Goal: Transaction & Acquisition: Purchase product/service

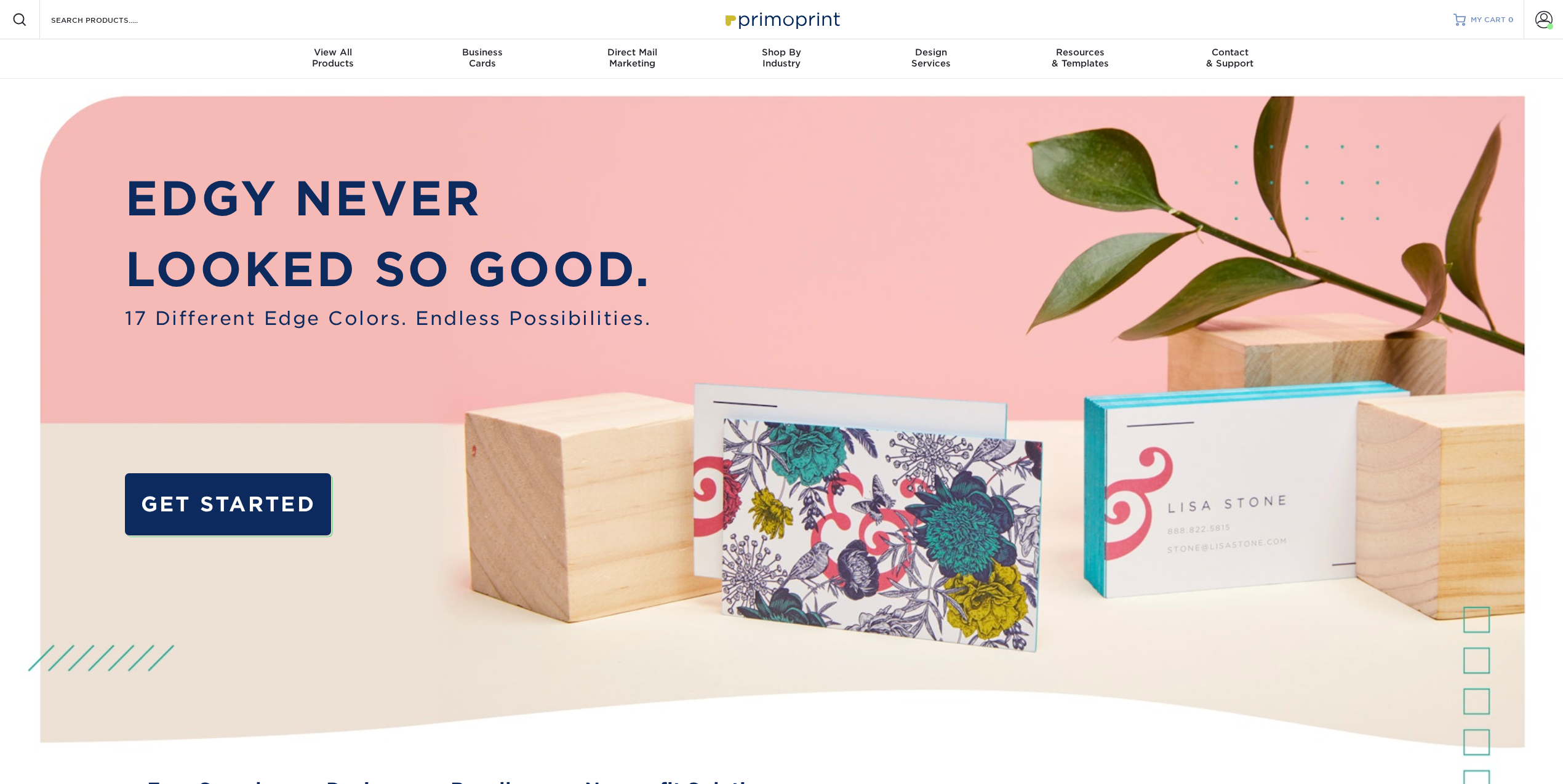
click at [1492, 25] on link "MY CART 0" at bounding box center [1484, 19] width 61 height 39
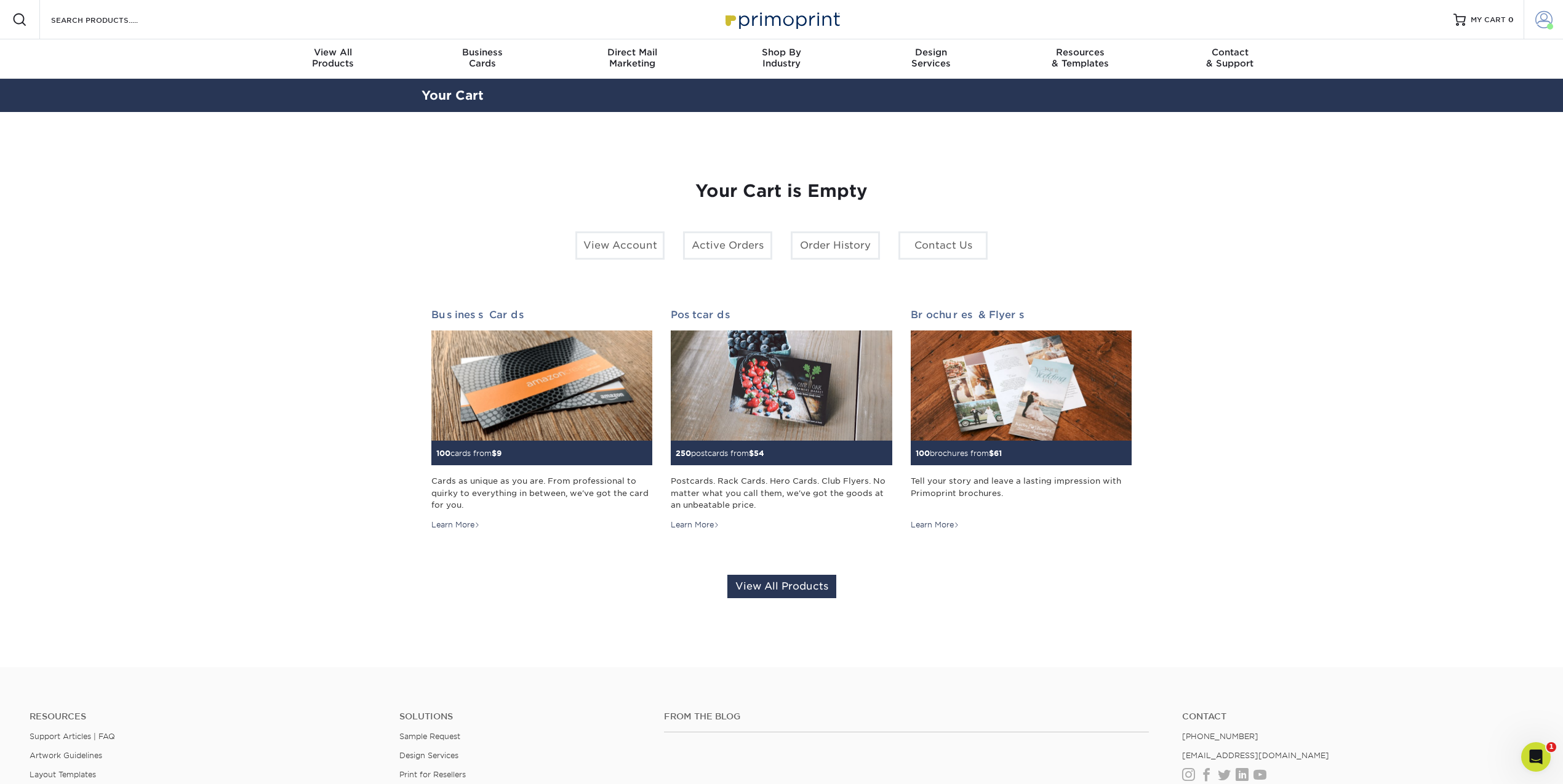
click at [1542, 28] on link "Account" at bounding box center [1543, 19] width 39 height 39
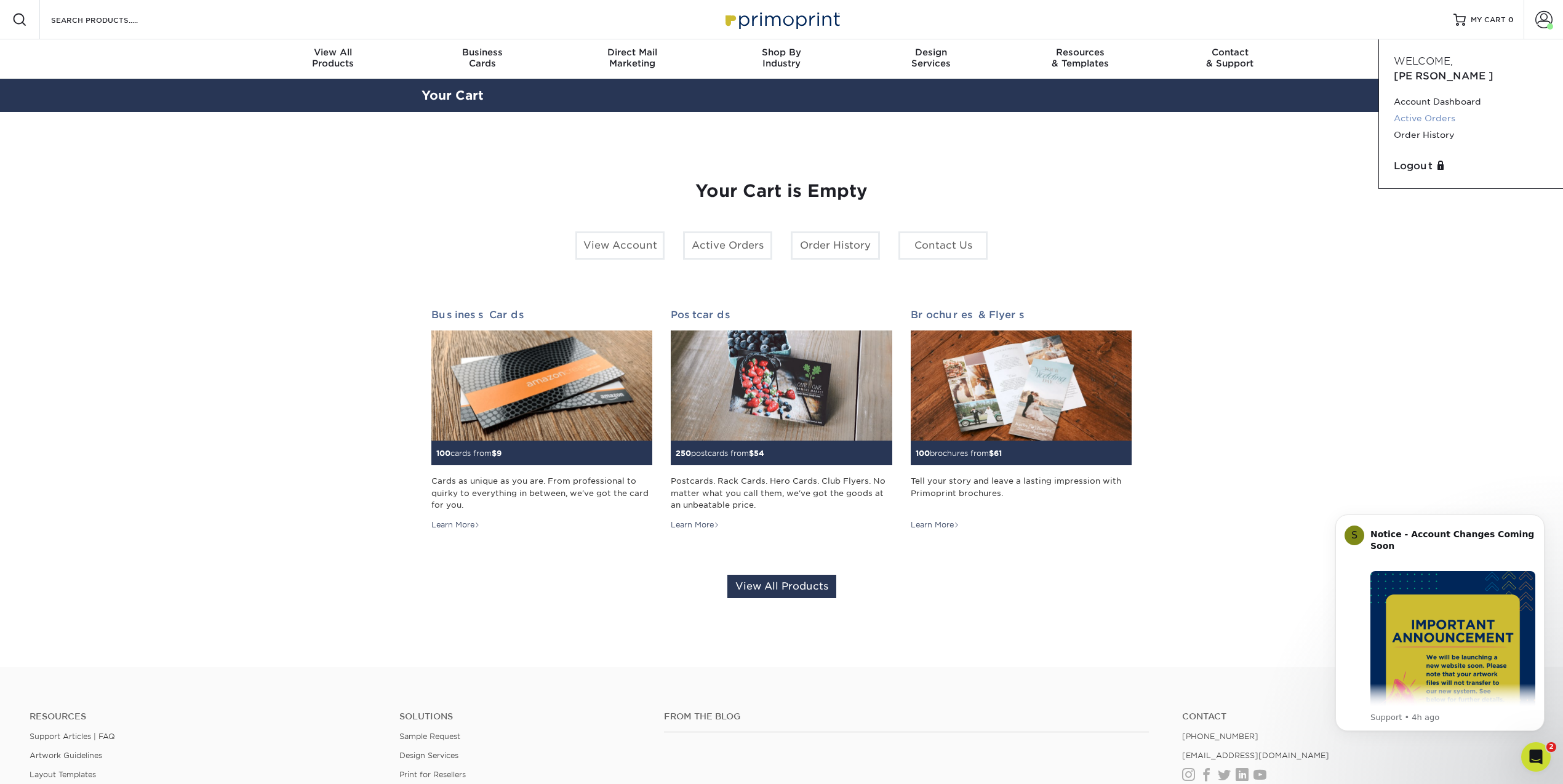
click at [1436, 110] on link "Active Orders" at bounding box center [1471, 118] width 154 height 17
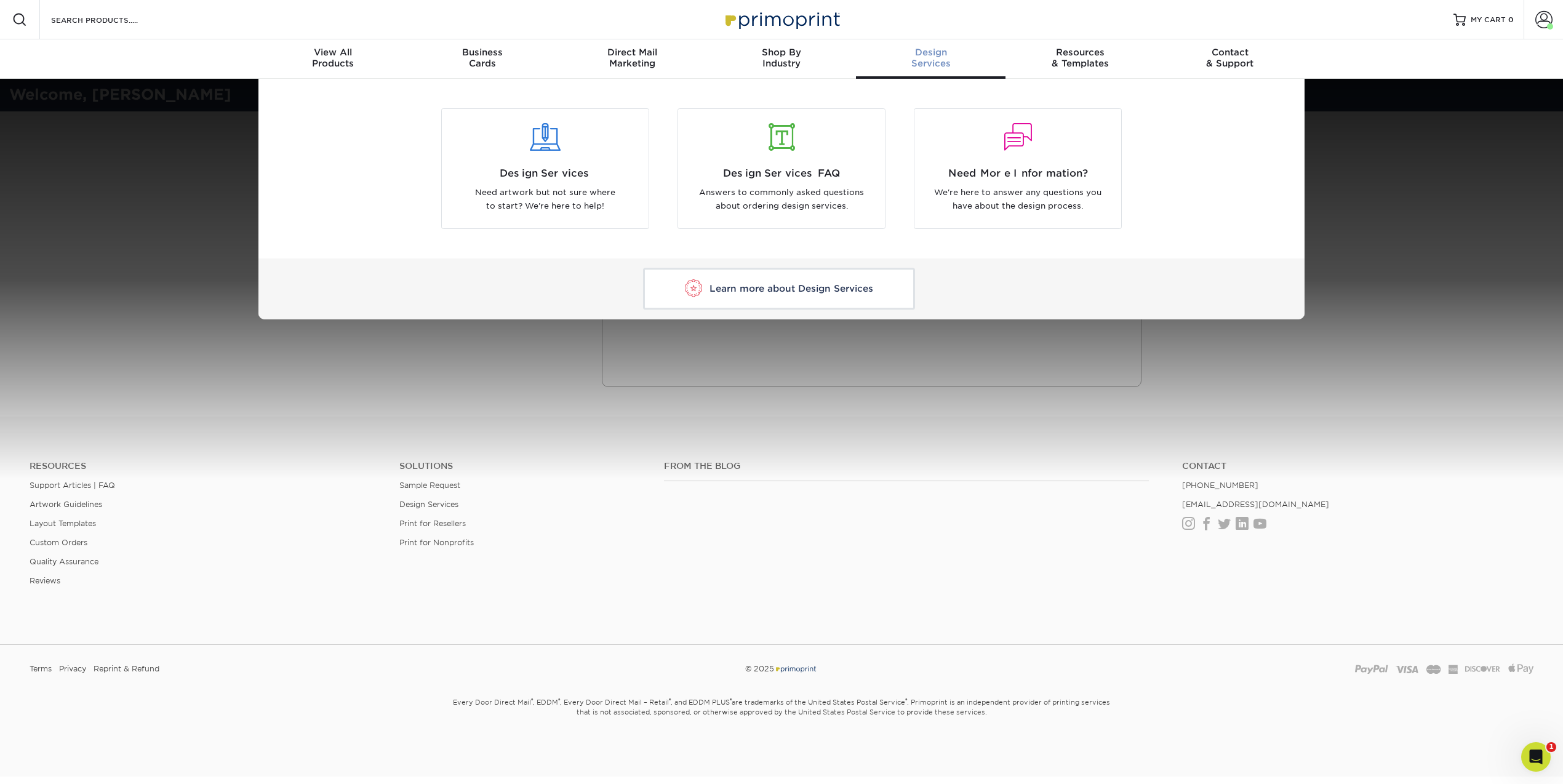
click at [153, 245] on div "Design Services Need artwork but not sure where to start? We're here to help! D…" at bounding box center [781, 198] width 1563 height 240
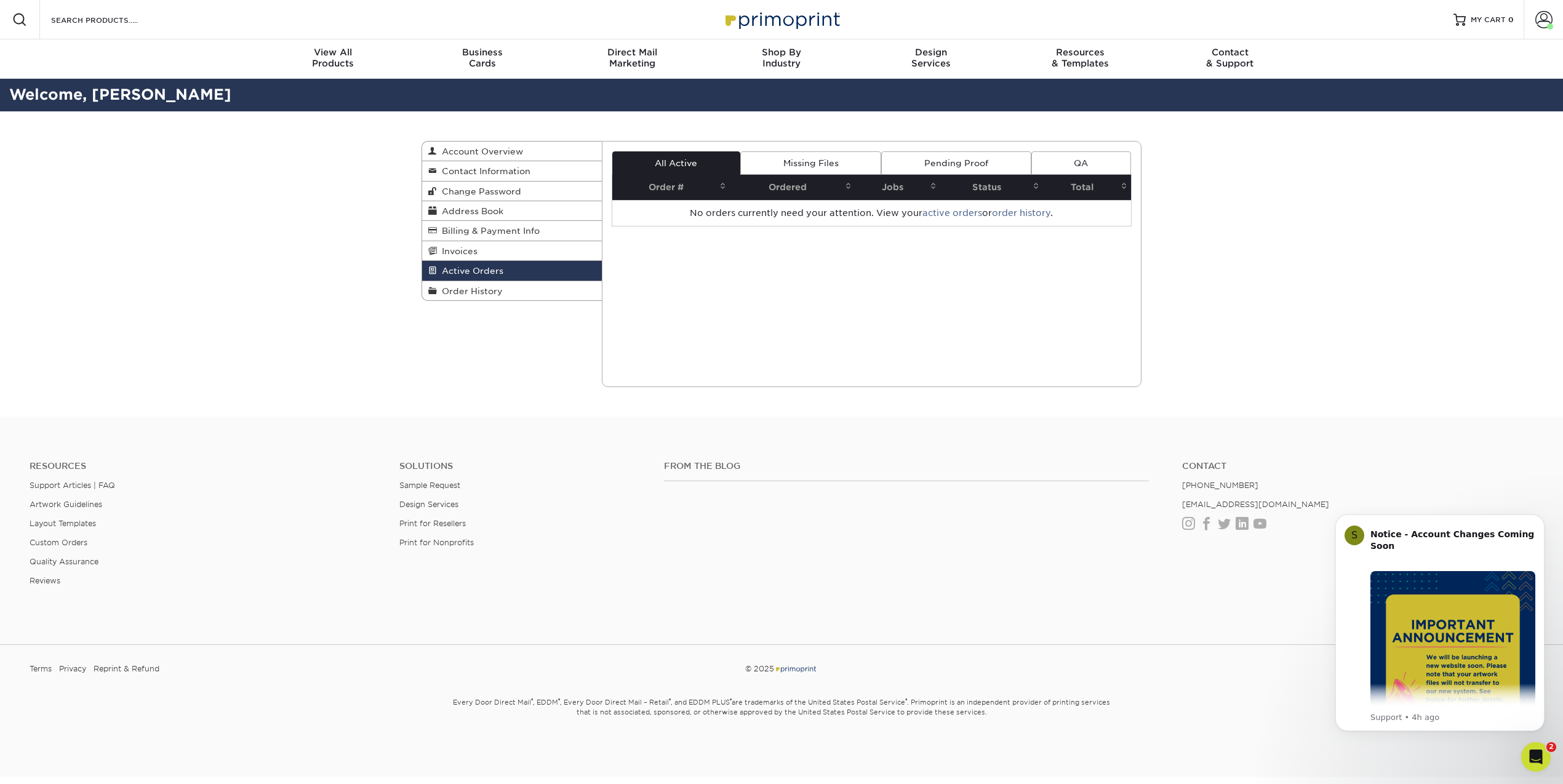
click at [829, 161] on link "Missing Files" at bounding box center [811, 162] width 141 height 23
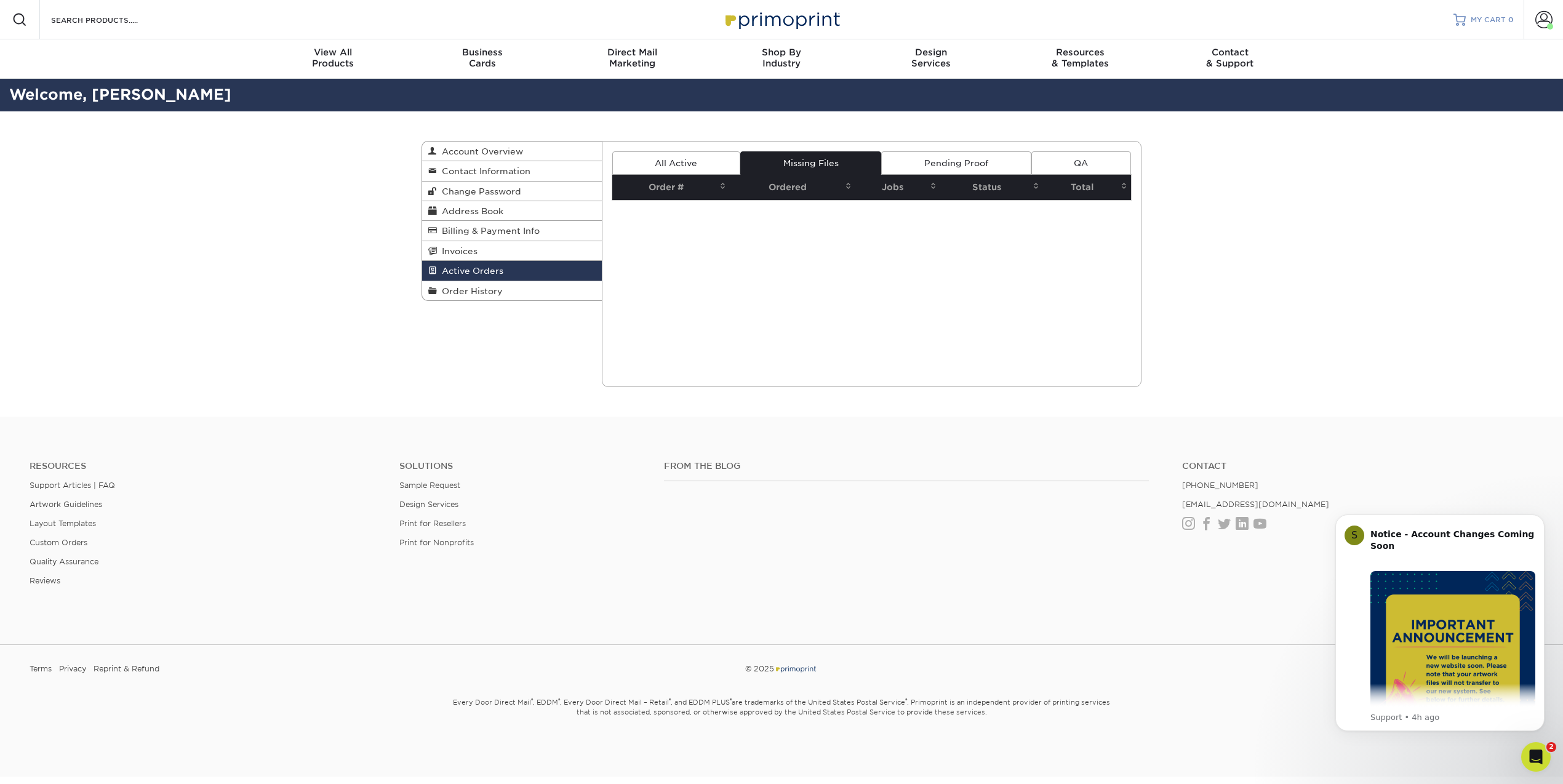
click at [1492, 15] on span "MY CART" at bounding box center [1488, 20] width 35 height 11
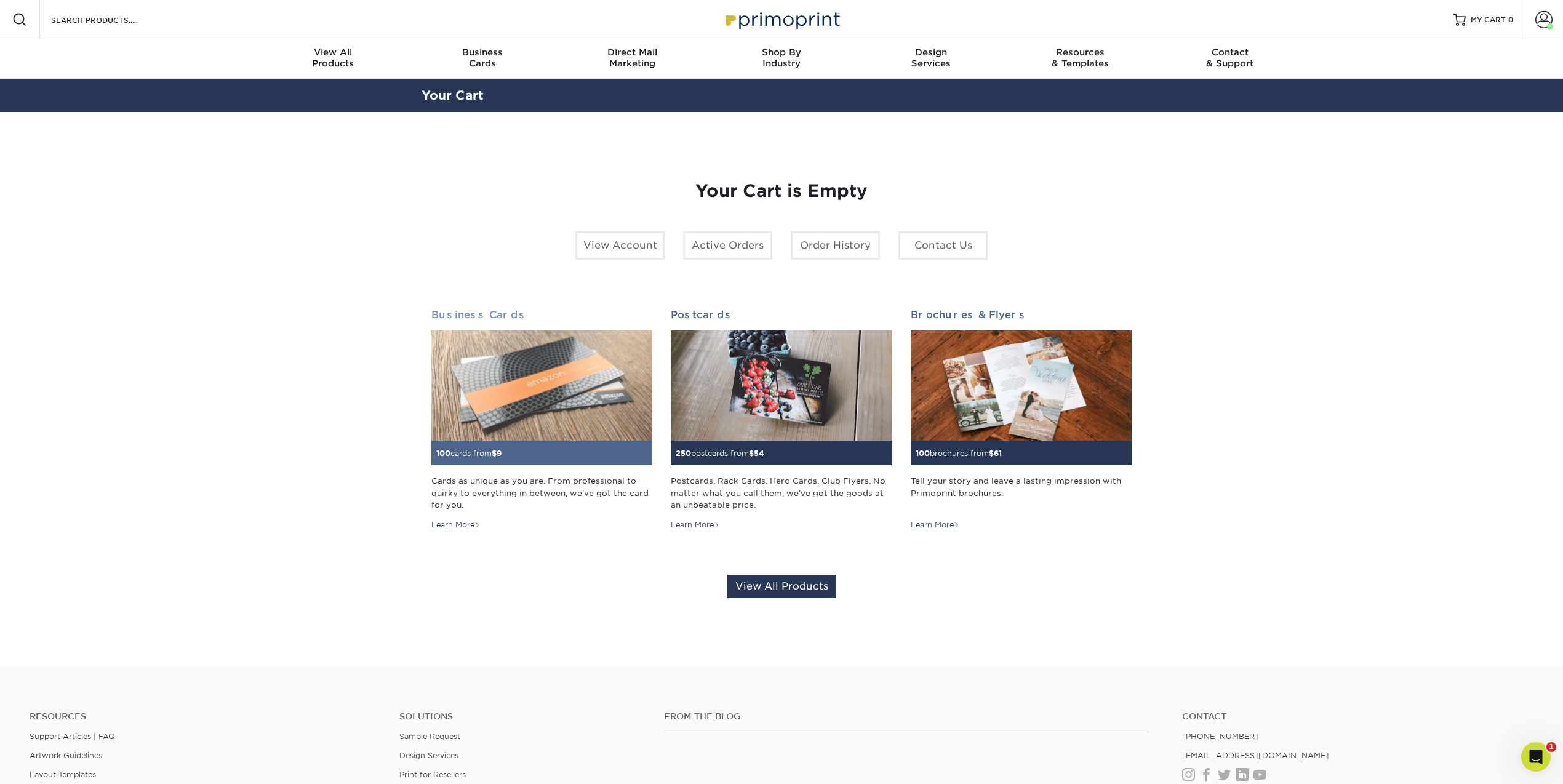
click at [485, 370] on img at bounding box center [542, 385] width 221 height 110
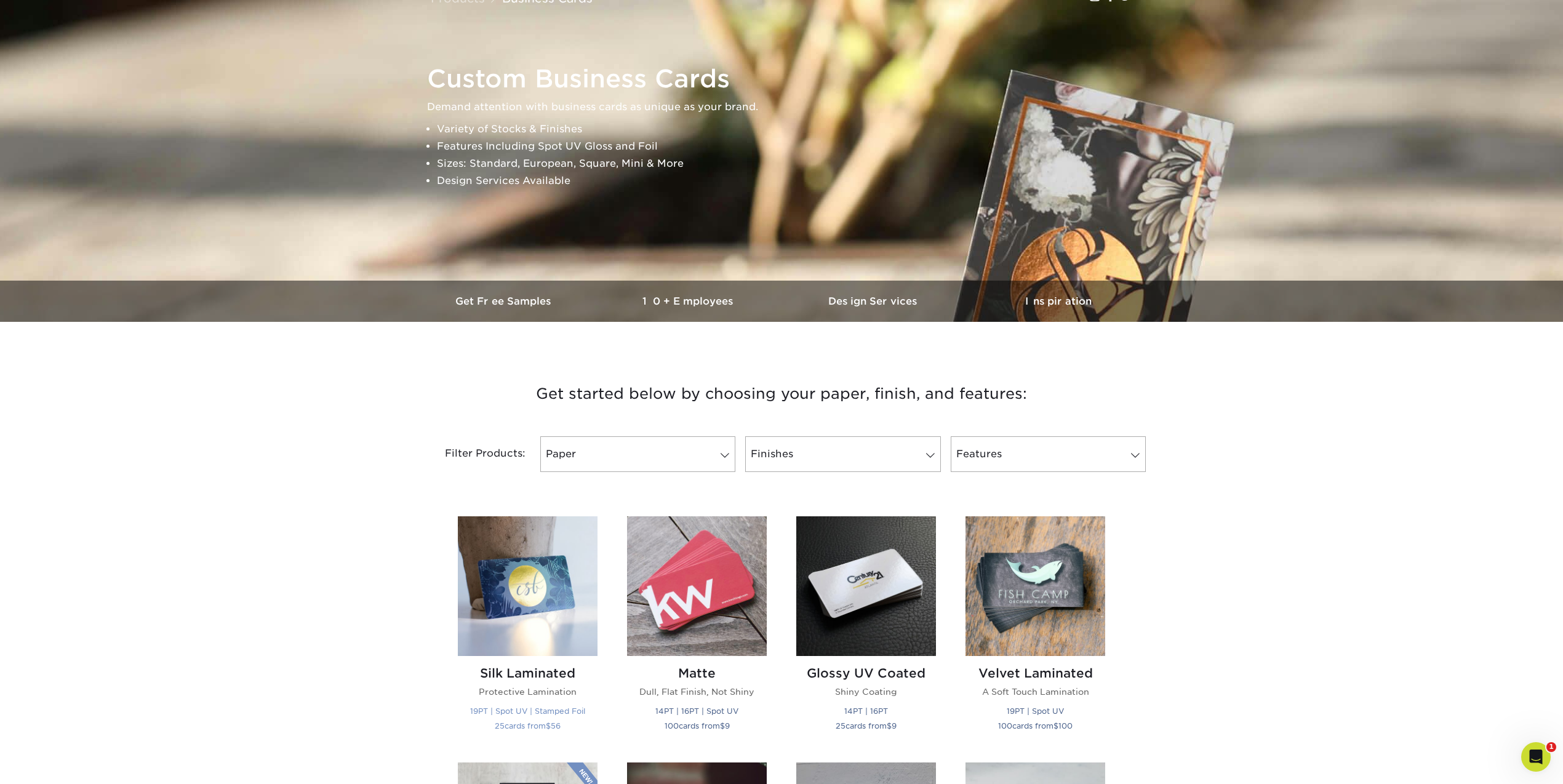
click at [486, 543] on img at bounding box center [528, 586] width 140 height 140
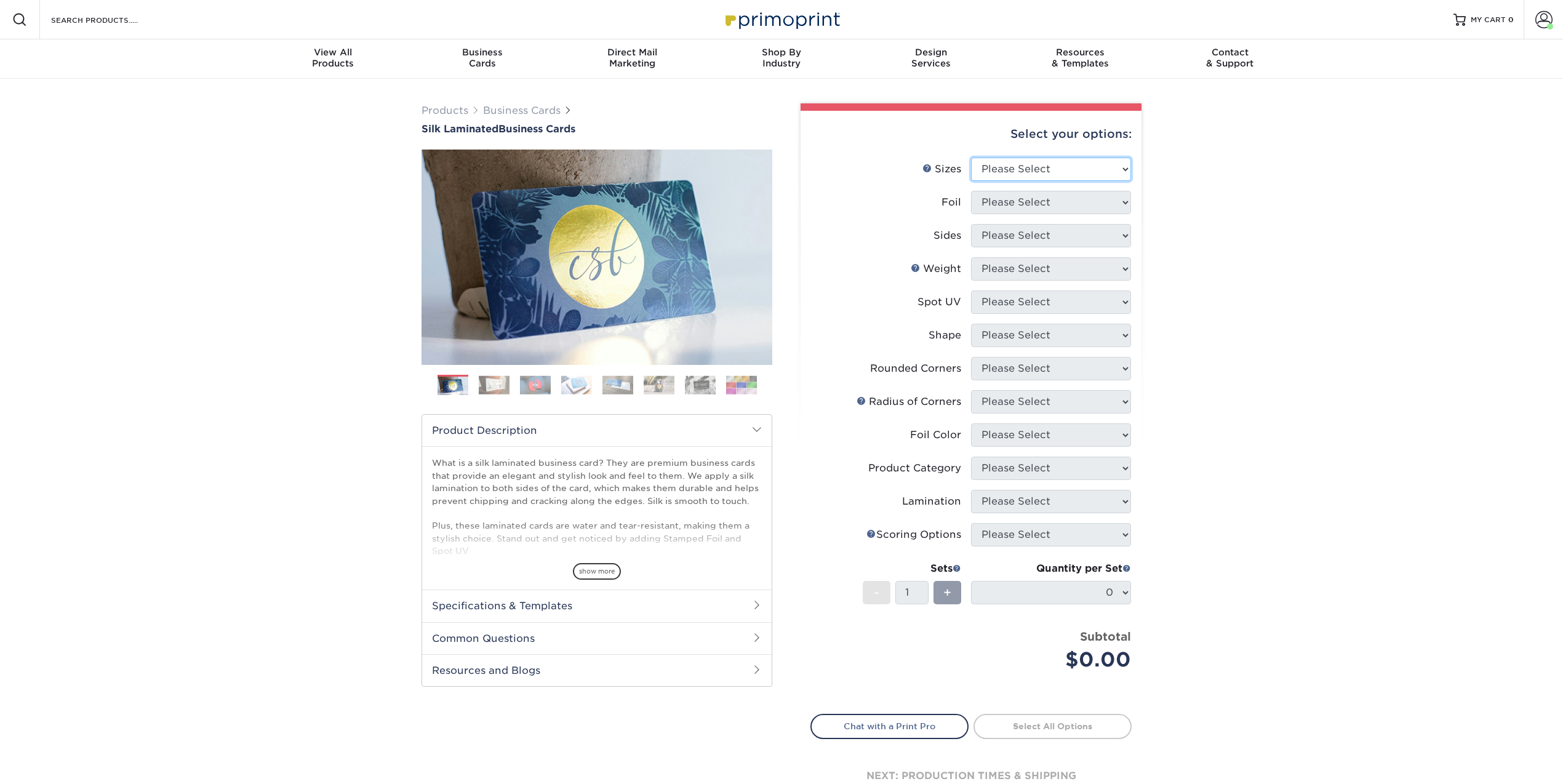
click at [1023, 170] on select "Please Select 1.5" x 3.5" - Mini 1.75" x 3.5" - Mini 2" x 2" - Square 2" x 3" -…" at bounding box center [1051, 169] width 160 height 23
select select "2.00x3.50"
click at [971, 157] on select "Please Select 1.5" x 3.5" - Mini 1.75" x 3.5" - Mini 2" x 2" - Square 2" x 3" -…" at bounding box center [1051, 169] width 160 height 23
click at [1029, 172] on select "Please Select 1.5" x 3.5" - Mini 1.75" x 3.5" - Mini 2" x 2" - Square 2" x 3" -…" at bounding box center [1051, 169] width 160 height 23
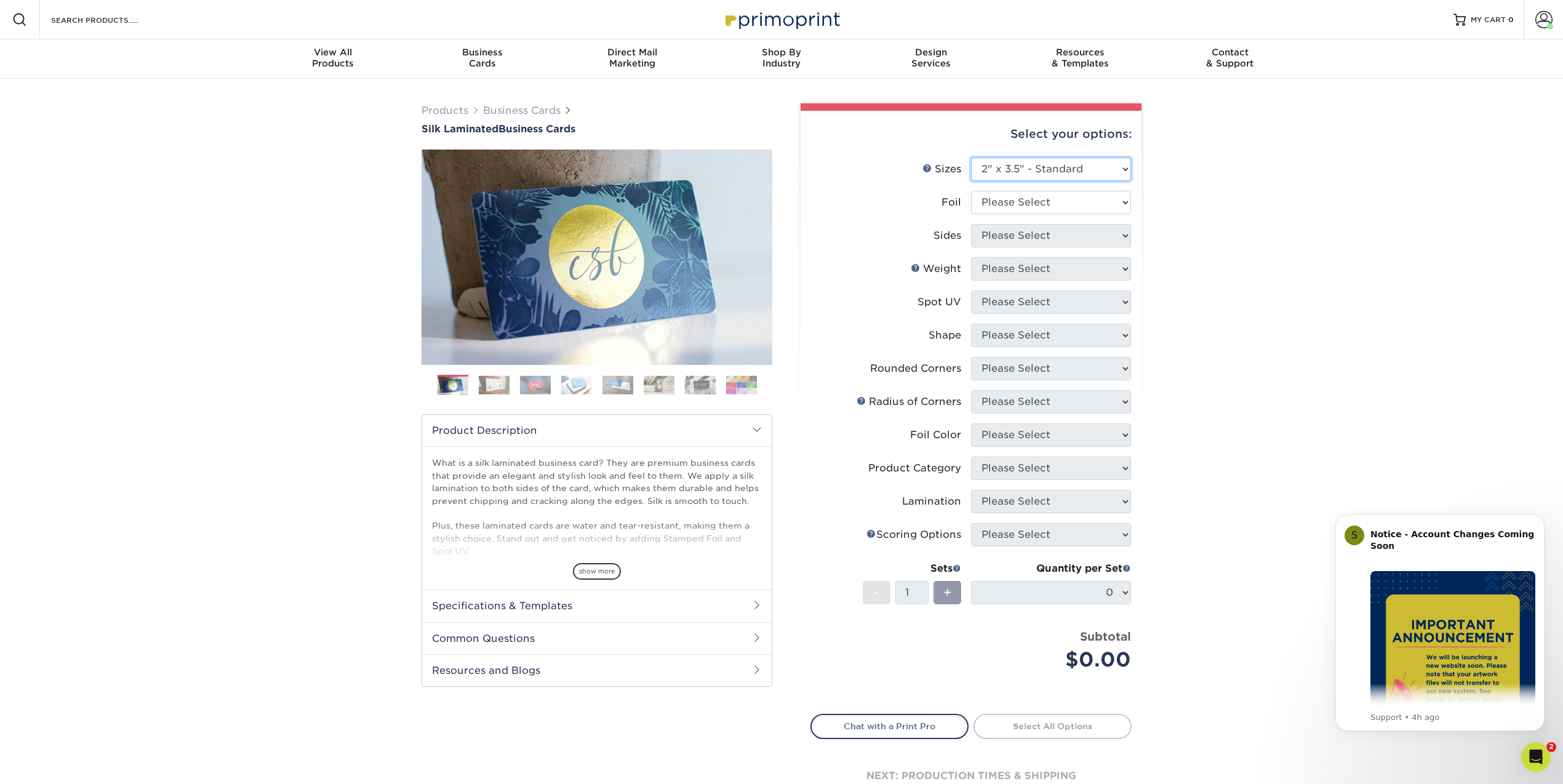
click at [971, 157] on select "Please Select 1.5" x 3.5" - Mini 1.75" x 3.5" - Mini 2" x 2" - Square 2" x 3" -…" at bounding box center [1051, 169] width 160 height 23
click at [1027, 205] on select "Please Select Yes No" at bounding box center [1051, 202] width 160 height 23
select select "0"
click at [971, 190] on select "Please Select Yes No" at bounding box center [1051, 202] width 160 height 23
click at [1013, 236] on select "Please Select Print Both Sides Print Front Only" at bounding box center [1051, 235] width 160 height 23
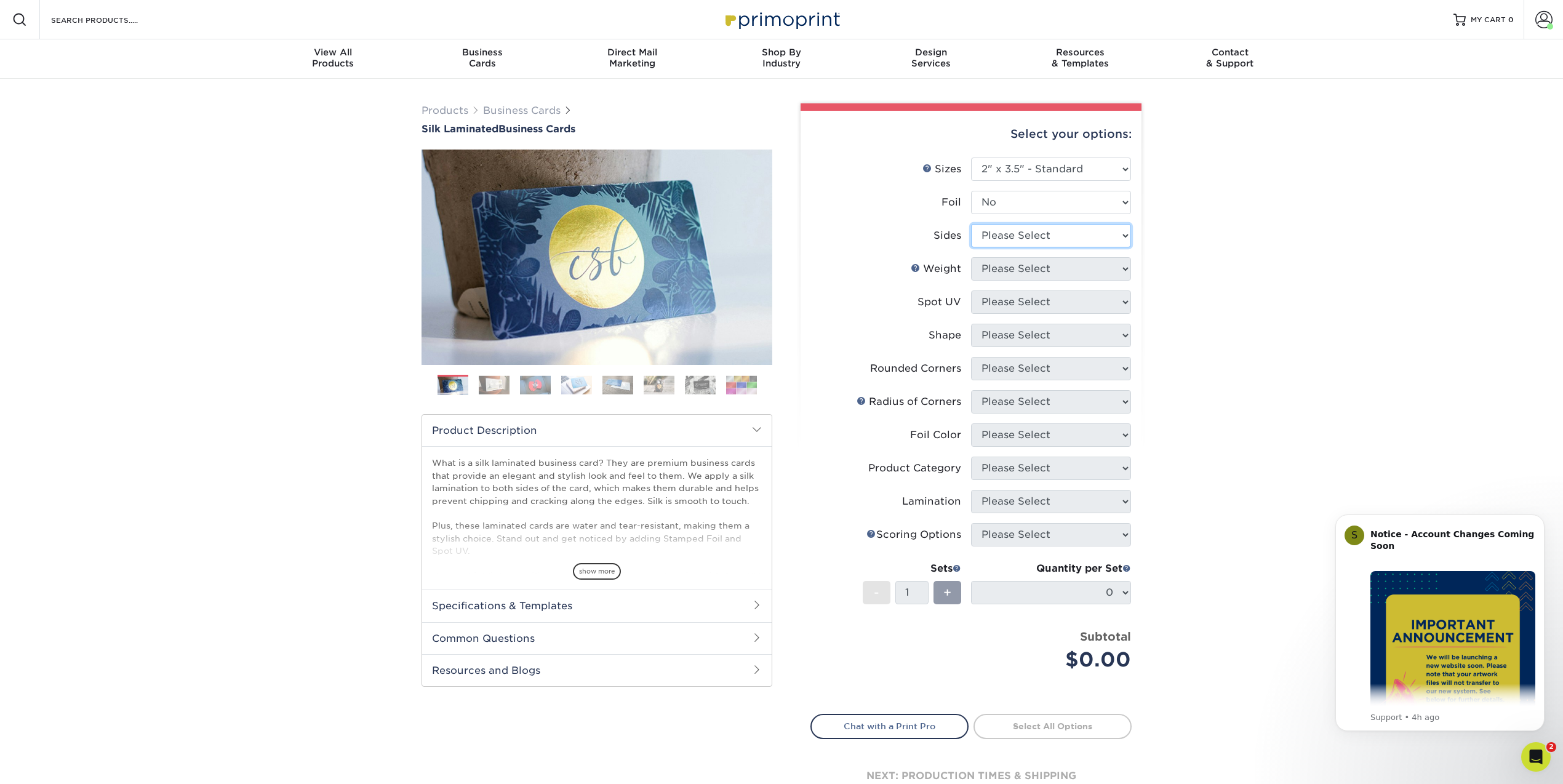
select select "13abbda7-1d64-4f25-8bb2-c179b224825d"
click at [971, 224] on select "Please Select Print Both Sides Print Front Only" at bounding box center [1051, 235] width 160 height 23
click at [1025, 272] on select "Please Select 16PT" at bounding box center [1051, 268] width 160 height 23
select select "16PT"
click at [971, 257] on select "Please Select 16PT" at bounding box center [1051, 268] width 160 height 23
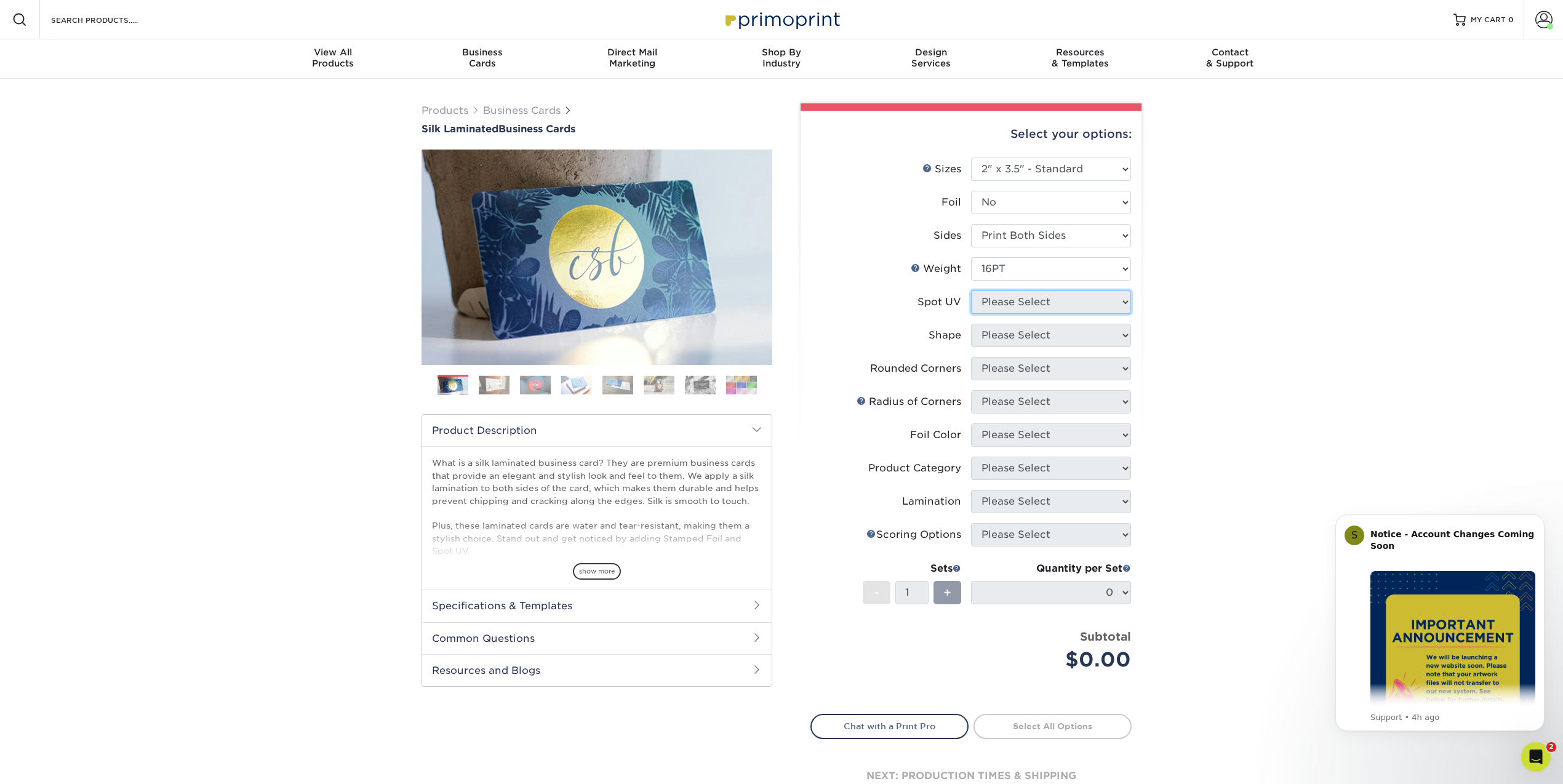
click at [1030, 298] on select "Please Select No Spot UV Front and Back (Both Sides) Front Only Back Only" at bounding box center [1051, 301] width 160 height 23
select select "0"
click at [971, 290] on select "Please Select No Spot UV Front and Back (Both Sides) Front Only Back Only" at bounding box center [1051, 301] width 160 height 23
click at [1020, 337] on select "Please Select Standard" at bounding box center [1051, 335] width 160 height 23
select select "standard"
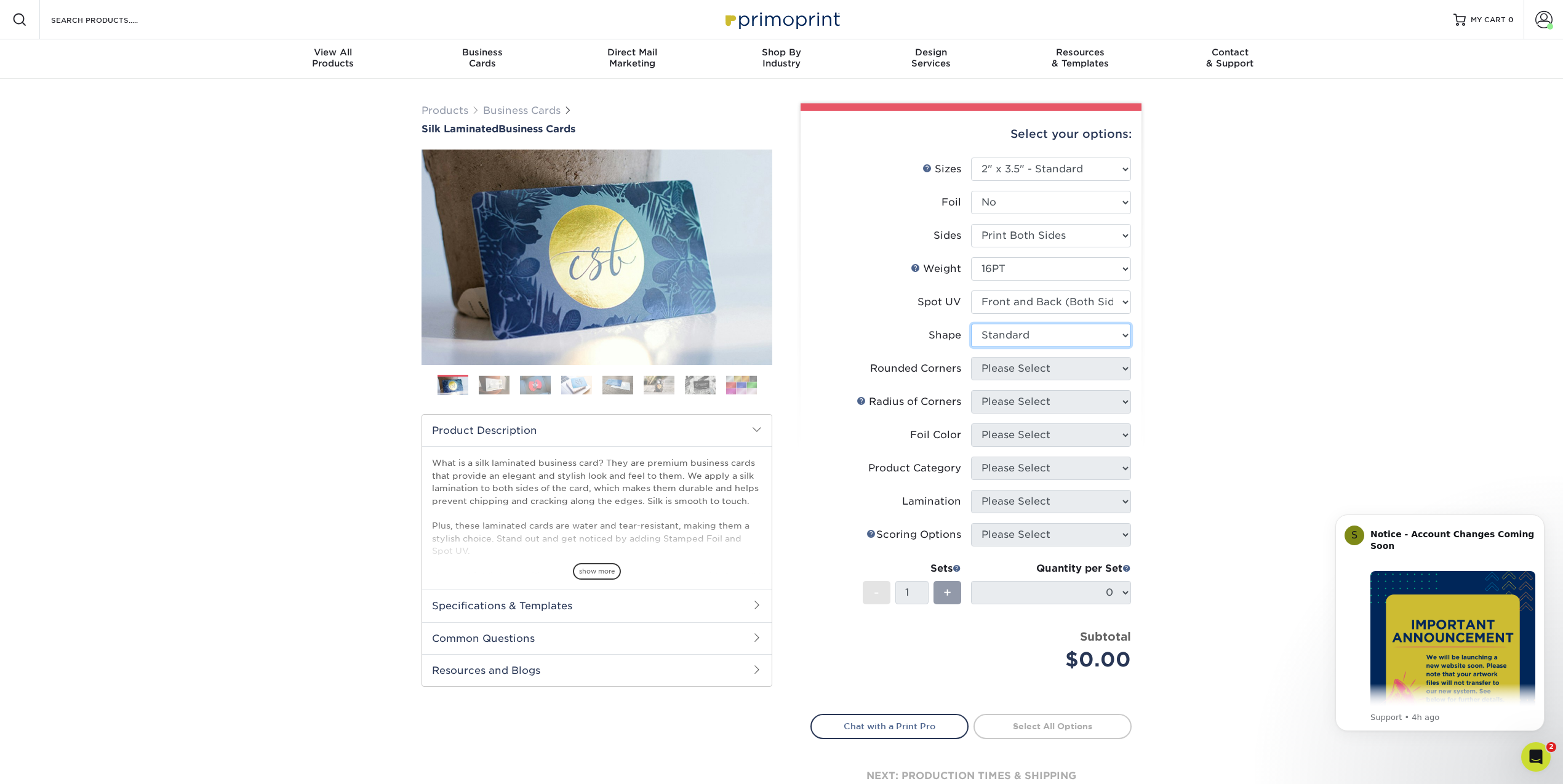
click at [971, 323] on select "Please Select Standard" at bounding box center [1051, 335] width 160 height 23
click at [1019, 366] on select "Please Select Yes - Round 2 Corners Yes - Round 4 Corners No" at bounding box center [1051, 368] width 160 height 23
select select "0"
click at [971, 357] on select "Please Select Yes - Round 2 Corners Yes - Round 4 Corners No" at bounding box center [1051, 368] width 160 height 23
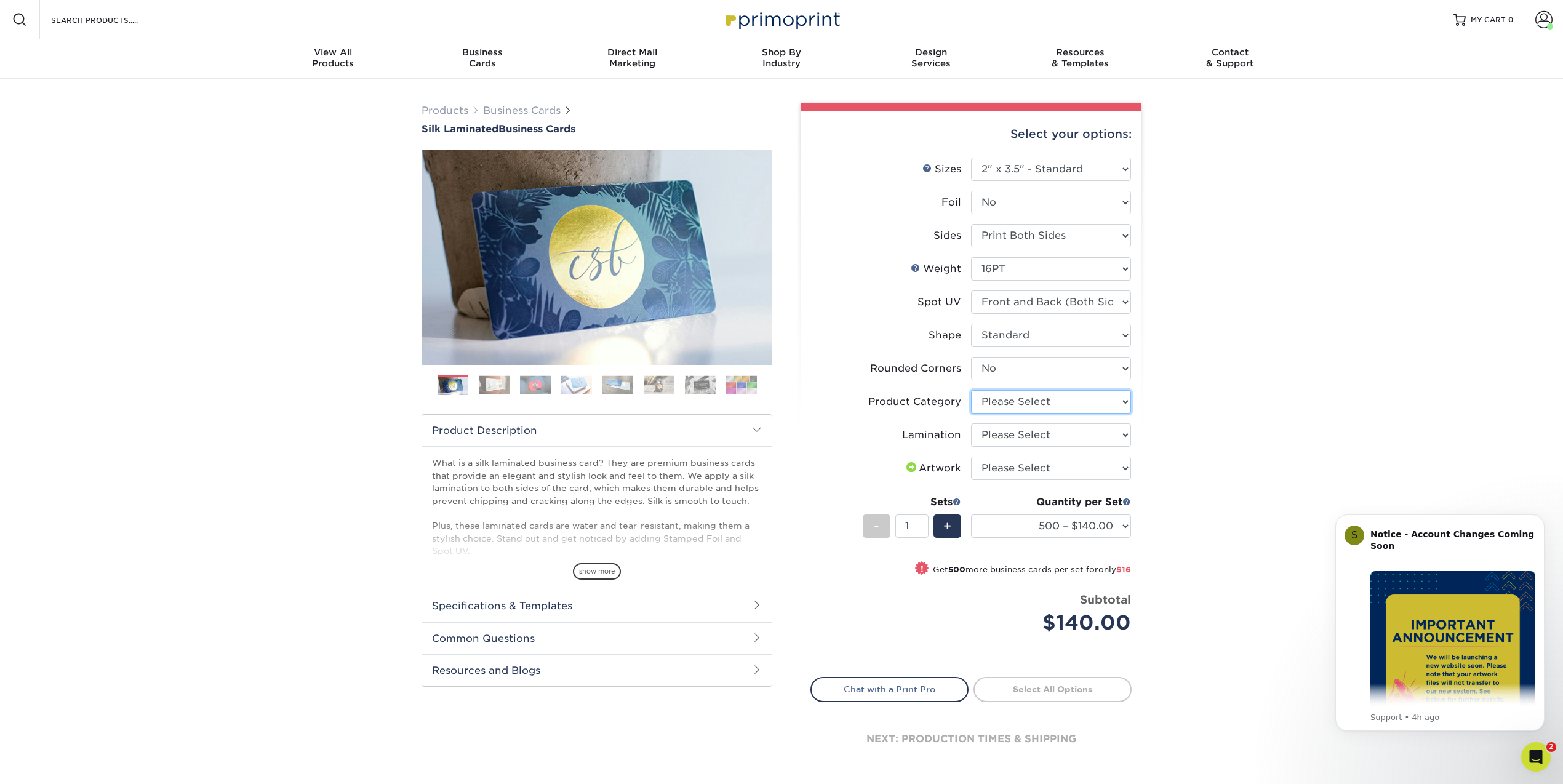
click at [1083, 403] on select "Please Select Business Cards" at bounding box center [1051, 401] width 160 height 23
select select "3b5148f1-0588-4f88-a218-97bcfdce65c1"
click at [971, 390] on select "Please Select Business Cards" at bounding box center [1051, 401] width 160 height 23
click at [1018, 433] on select "Please Select Silk" at bounding box center [1051, 434] width 160 height 23
select select "ccacb42f-45f7-42d3-bbd3-7c8421cf37f0"
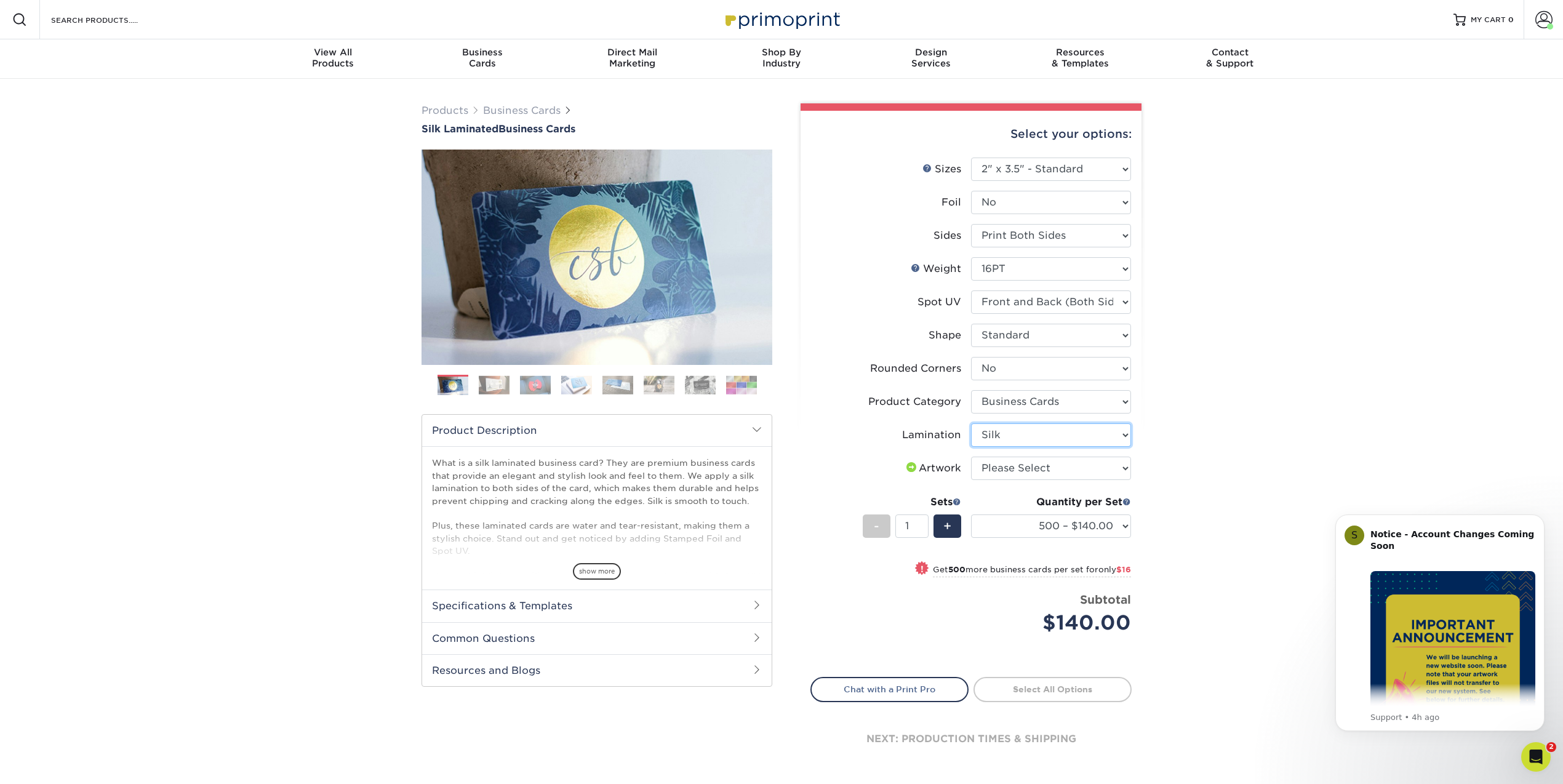
click at [971, 423] on select "Please Select Silk" at bounding box center [1051, 434] width 160 height 23
click at [1027, 472] on select "Please Select I will upload files I need a design - $100" at bounding box center [1051, 468] width 160 height 23
select select "upload"
click at [971, 456] on select "Please Select I will upload files I need a design - $100" at bounding box center [1051, 468] width 160 height 23
click at [1067, 687] on link "Proceed to Shipping" at bounding box center [1052, 687] width 158 height 22
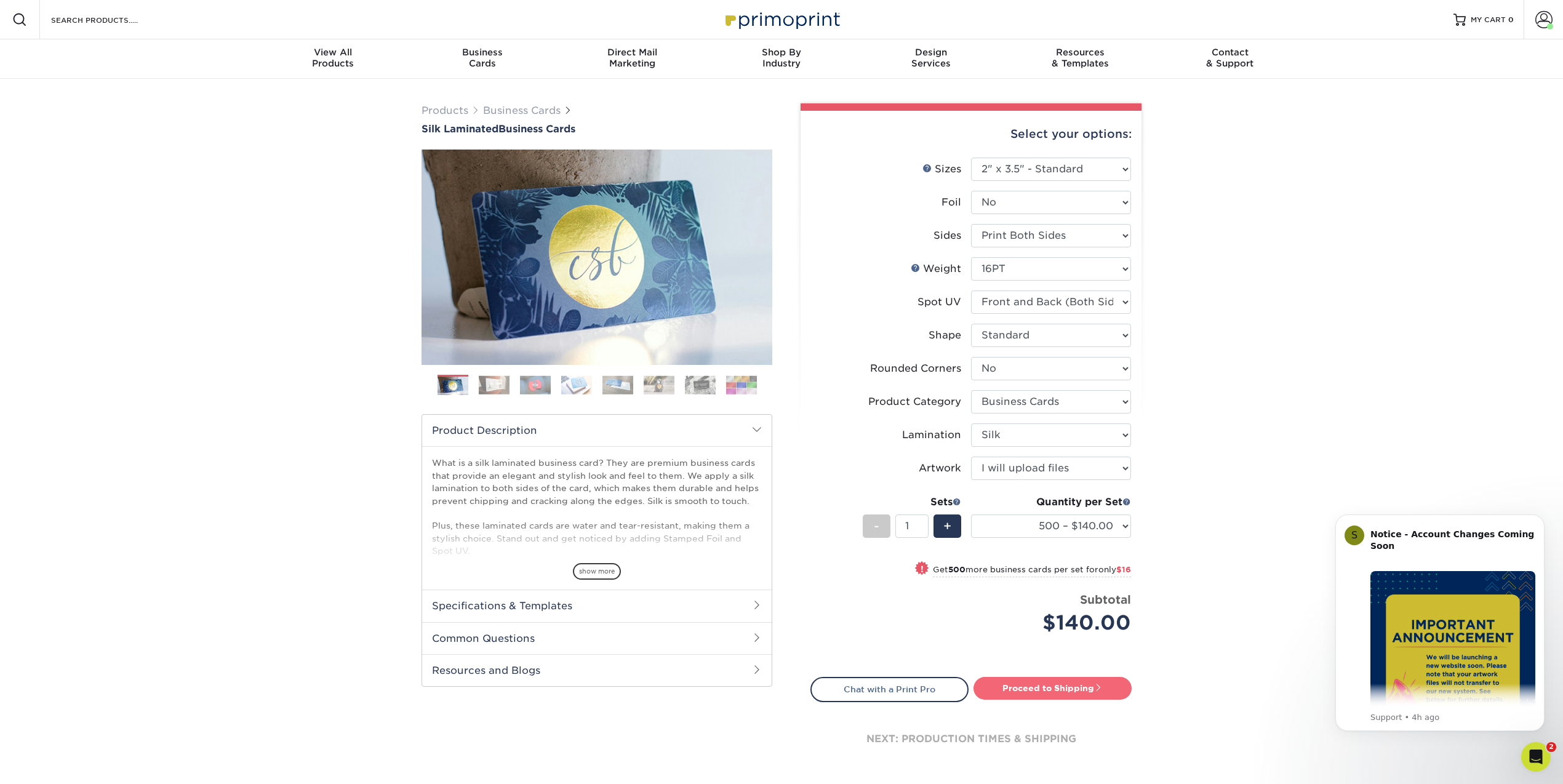
type input "Set 1"
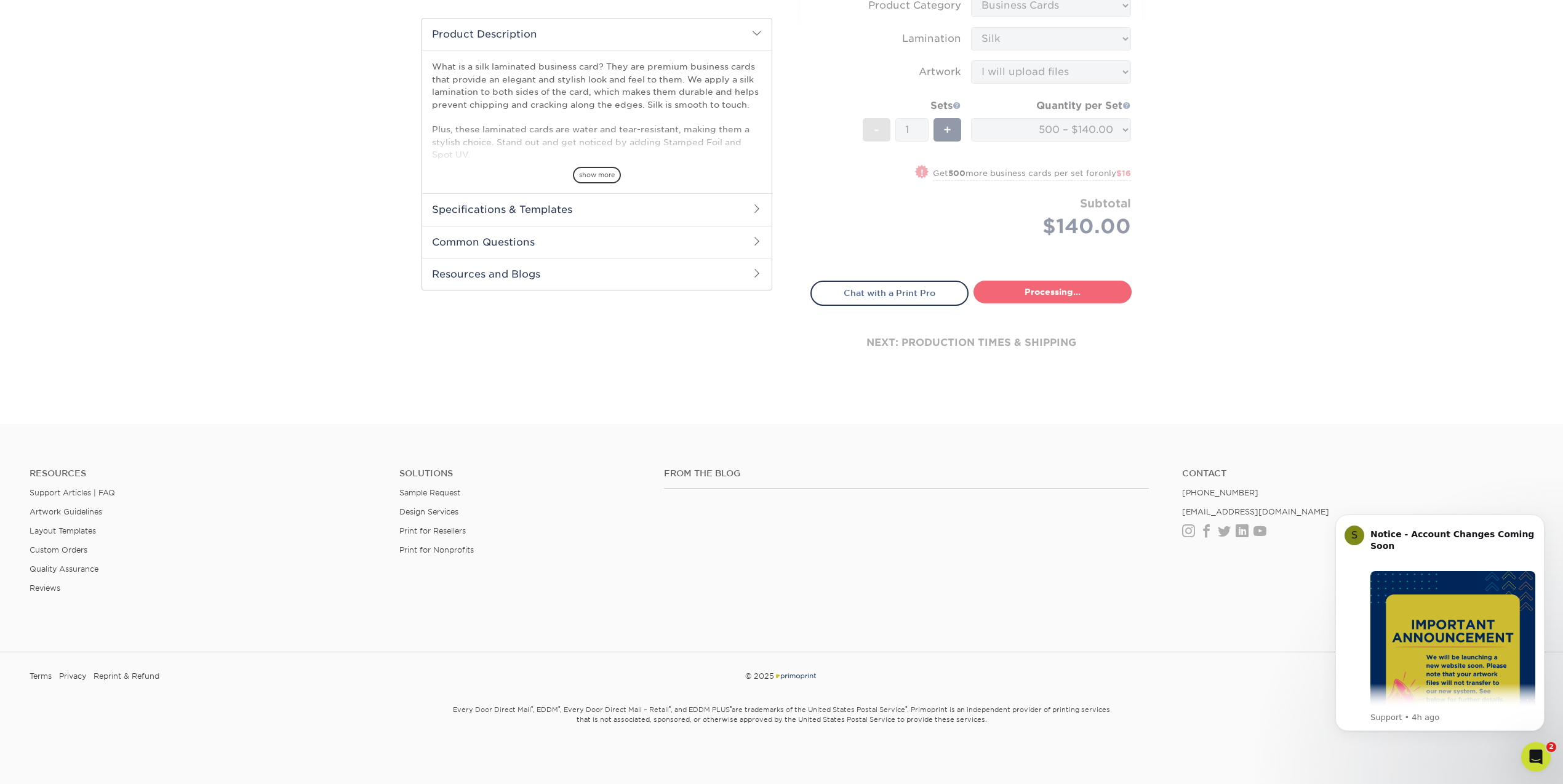
select select "a02e7c76-bdf4-4cc9-8b1d-1aa03151ab1e"
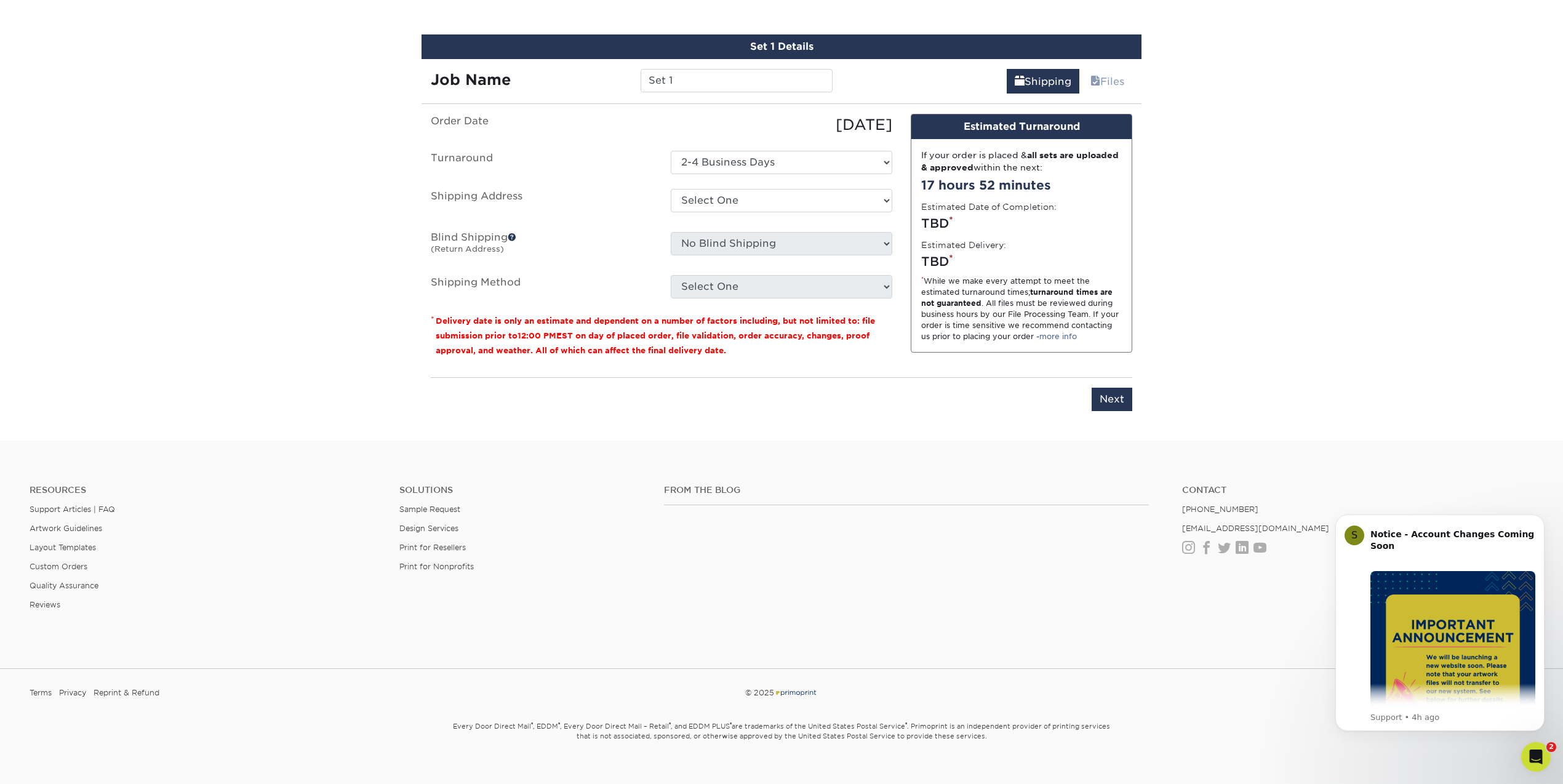
scroll to position [710, 0]
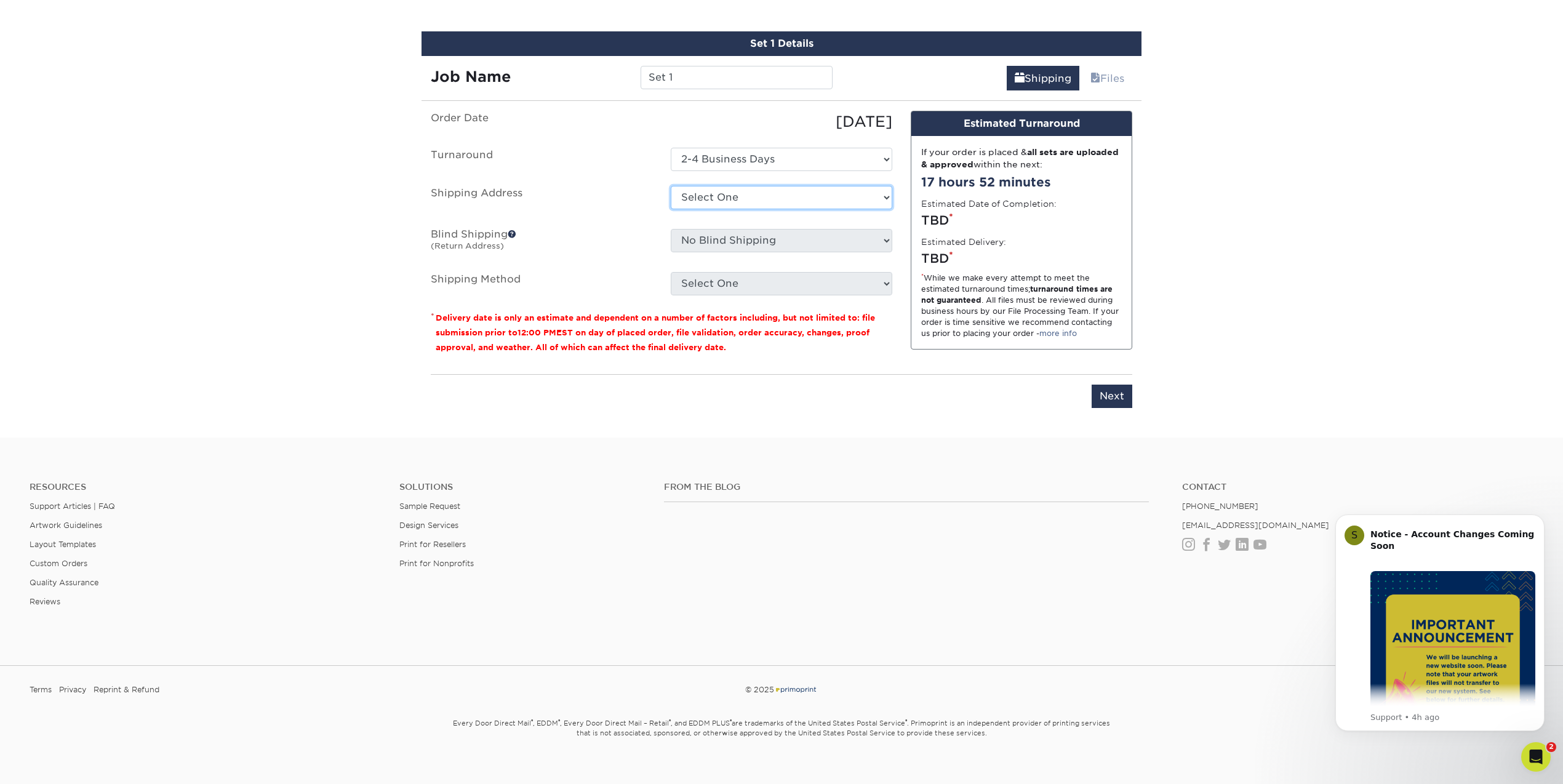
click at [838, 194] on select "Select One [PERSON_NAME] Cards [PERSON_NAME] Business Cards [PERSON_NAME] [PERS…" at bounding box center [781, 197] width 222 height 23
select select "196442"
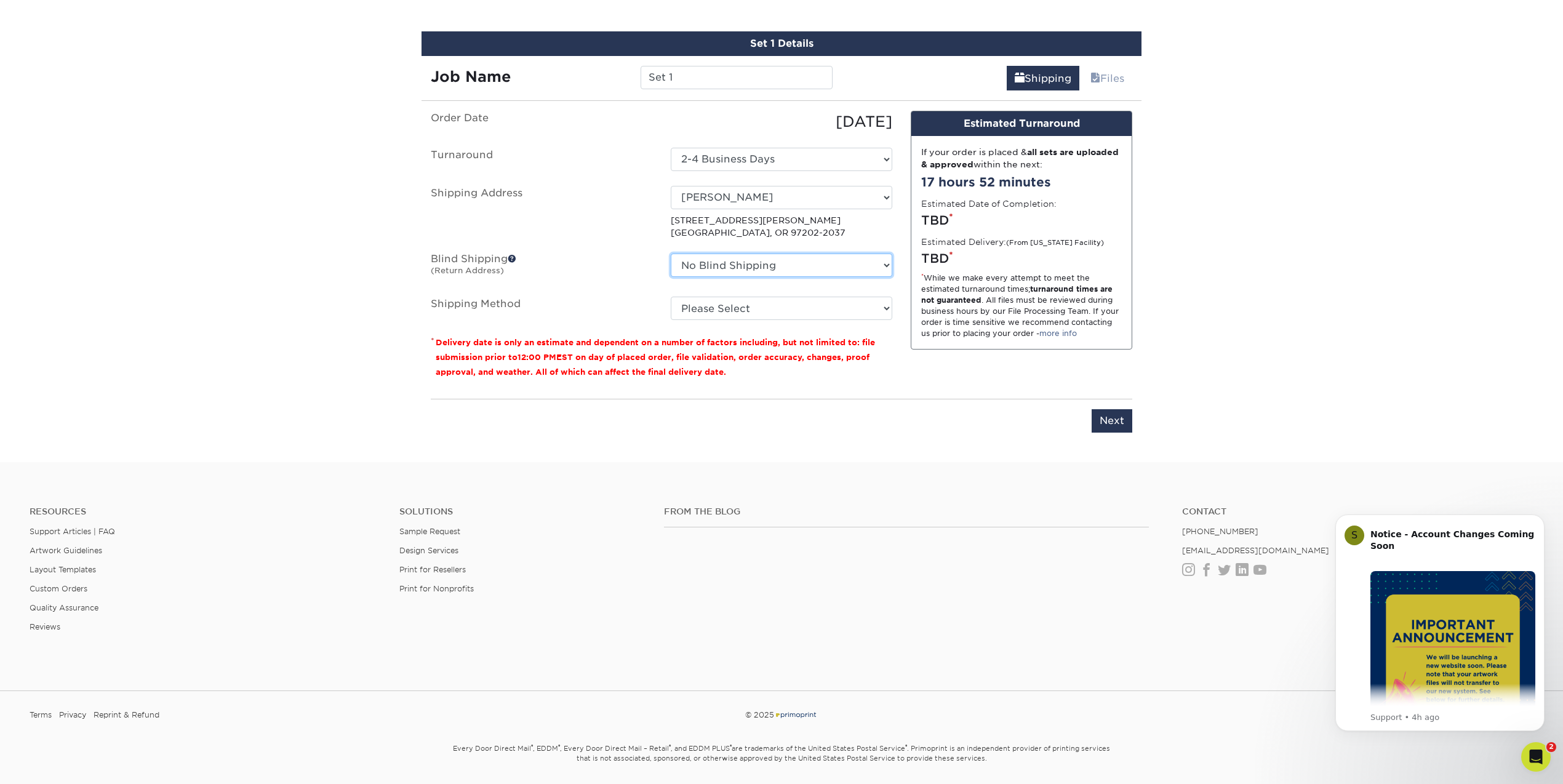
click at [776, 263] on select "No Blind Shipping [PERSON_NAME] Cards [PERSON_NAME] Business Cards [PERSON_NAME…" at bounding box center [781, 265] width 222 height 23
select select "196442"
click at [671, 253] on select "No Blind Shipping [PERSON_NAME] Cards [PERSON_NAME] Business Cards [PERSON_NAME…" at bounding box center [781, 265] width 222 height 23
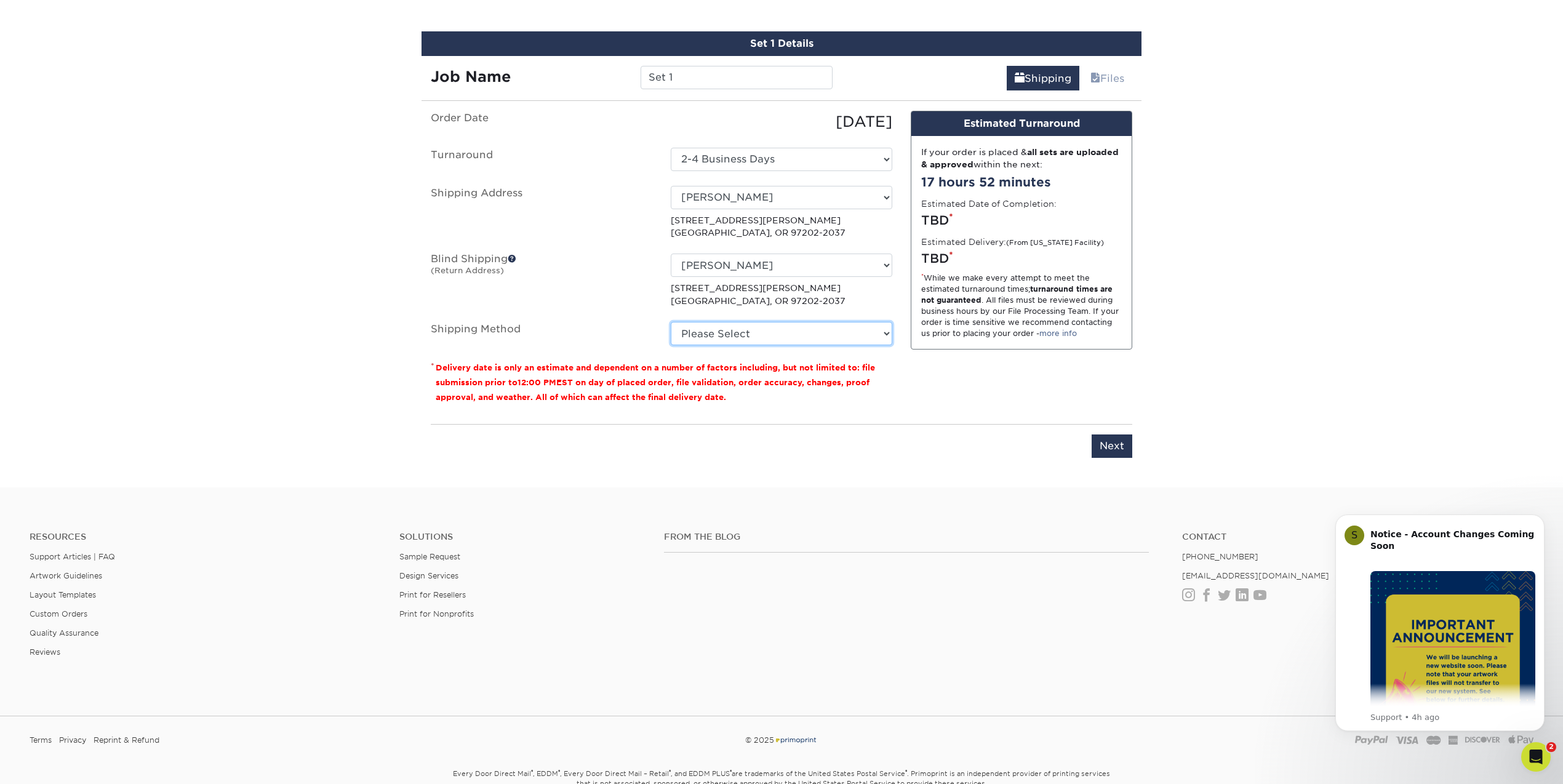
click at [754, 335] on select "Please Select Ground Shipping (+$8.96) 3 Day Shipping Service (+$20.04) 2 Day A…" at bounding box center [781, 333] width 222 height 23
select select "03"
click at [671, 321] on select "Please Select Ground Shipping (+$8.96) 3 Day Shipping Service (+$20.04) 2 Day A…" at bounding box center [781, 333] width 222 height 23
click at [1092, 448] on div "Please enter job name and select desired turnaround time, shipping address and …" at bounding box center [781, 441] width 701 height 34
click at [1096, 448] on input "Next" at bounding box center [1112, 446] width 41 height 23
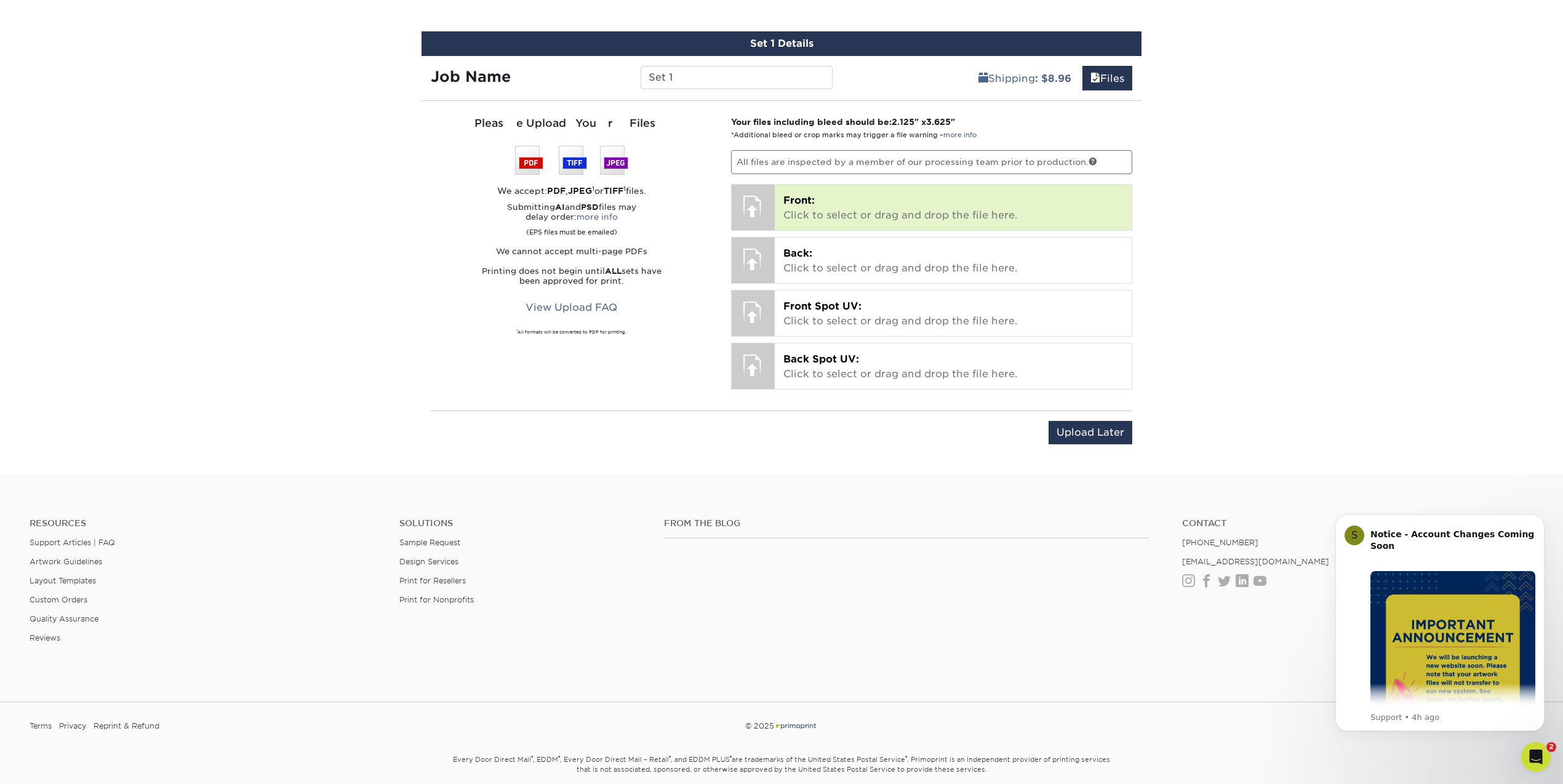
scroll to position [708, 0]
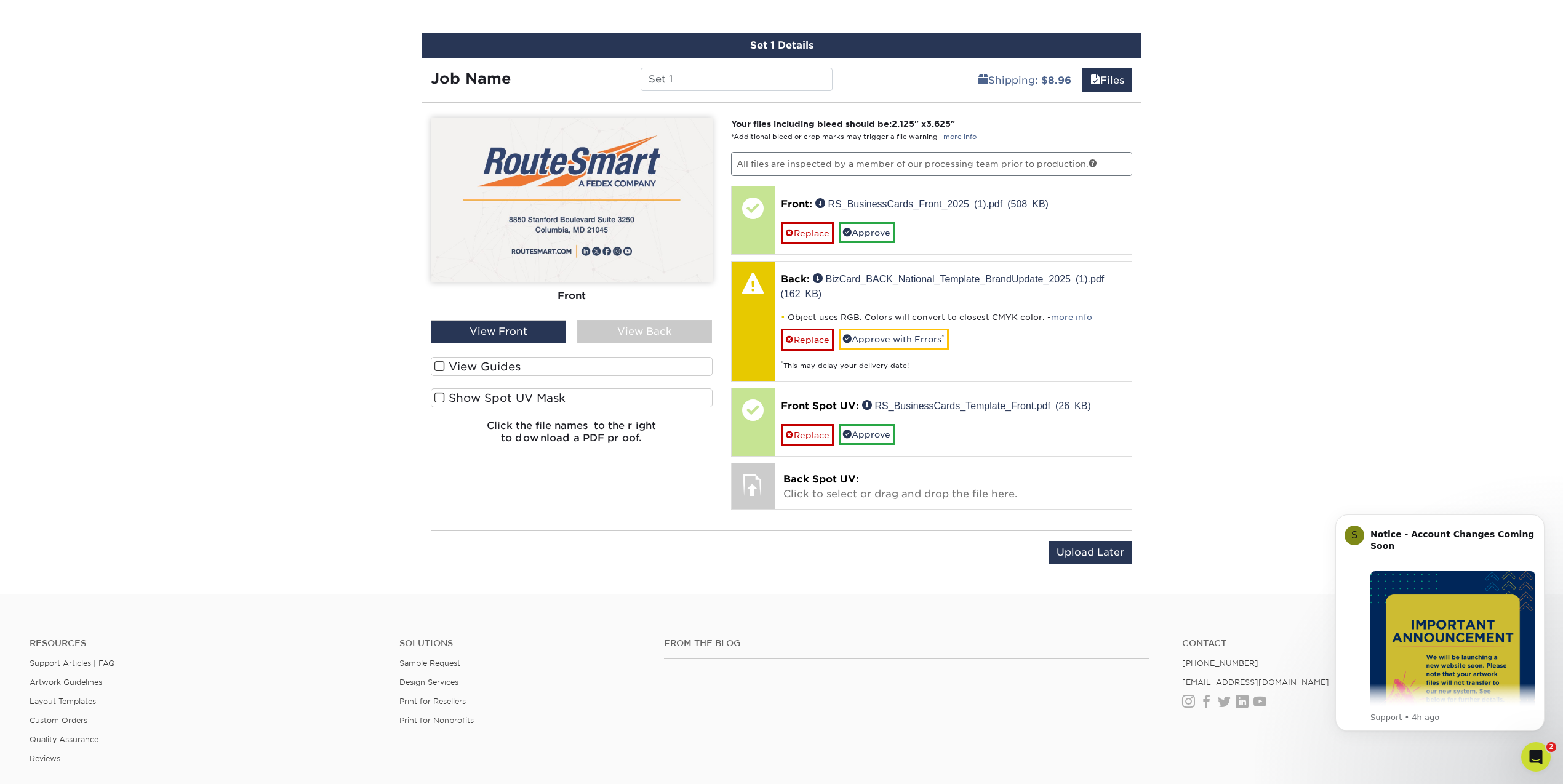
click at [441, 394] on span at bounding box center [440, 398] width 11 height 12
click at [0, 0] on input "Show Spot UV Mask" at bounding box center [0, 0] width 0 height 0
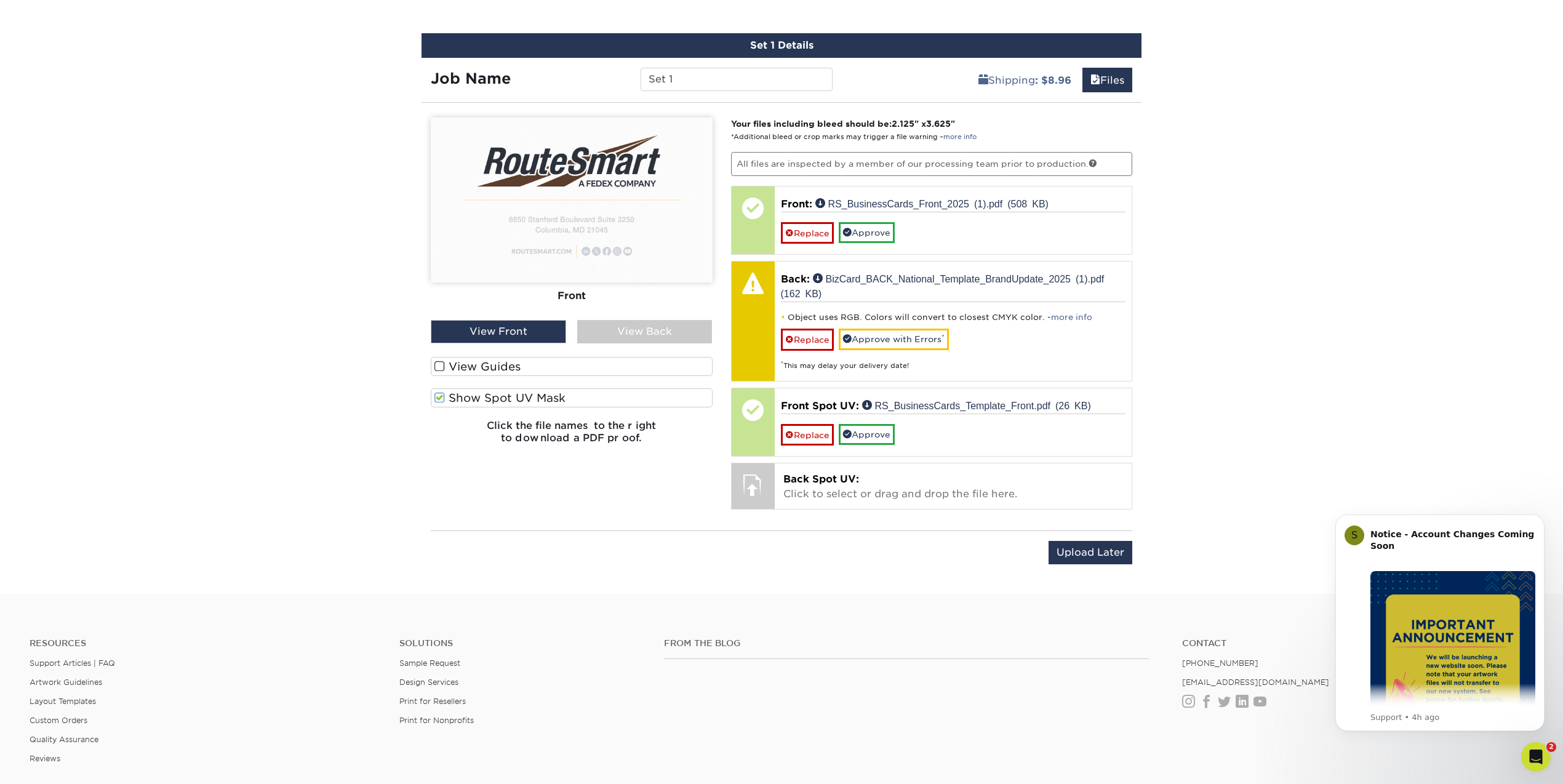
click at [440, 368] on span at bounding box center [440, 366] width 11 height 12
click at [0, 0] on input "View Guides" at bounding box center [0, 0] width 0 height 0
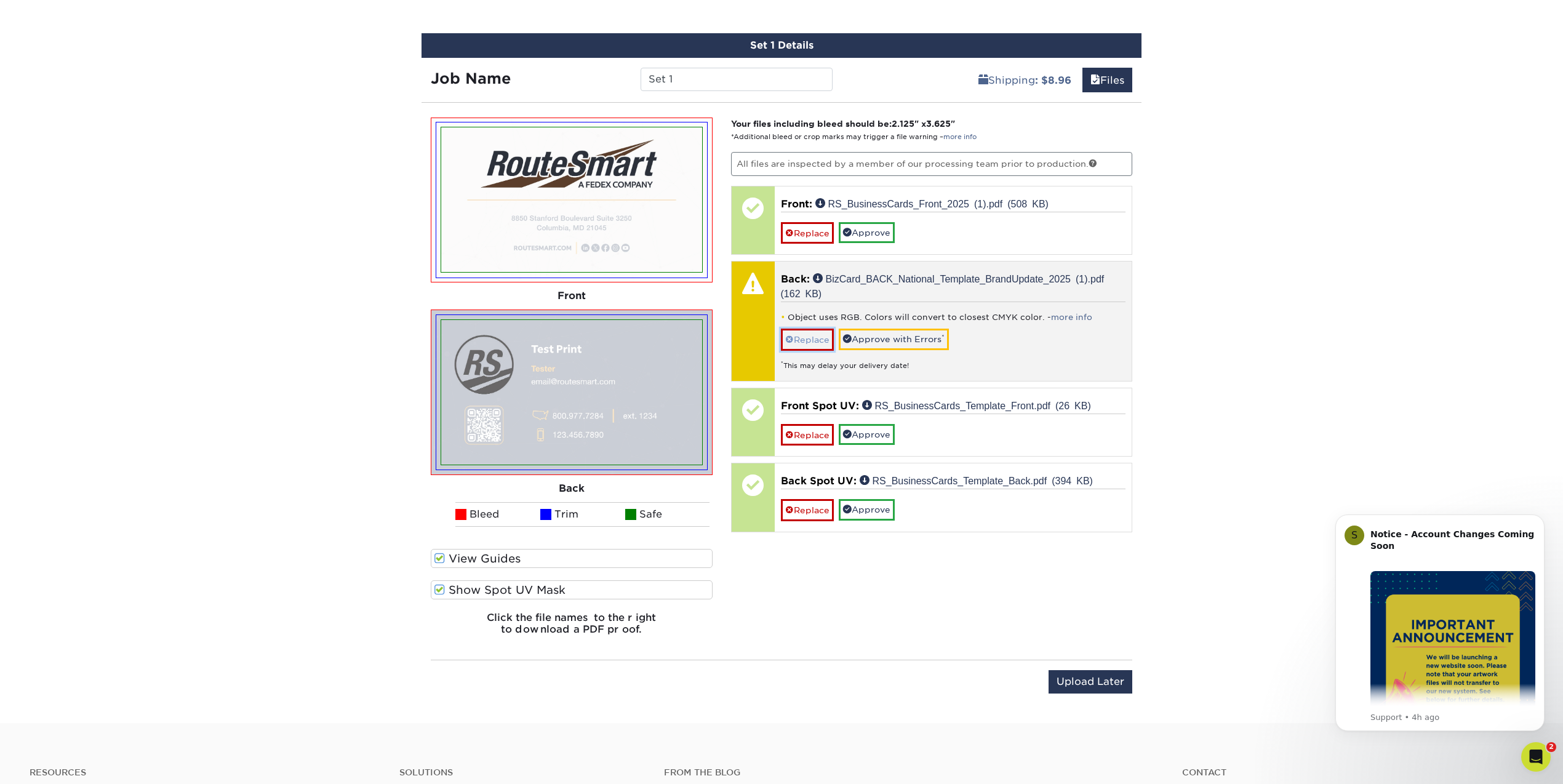
click at [821, 338] on link "Replace" at bounding box center [807, 339] width 53 height 21
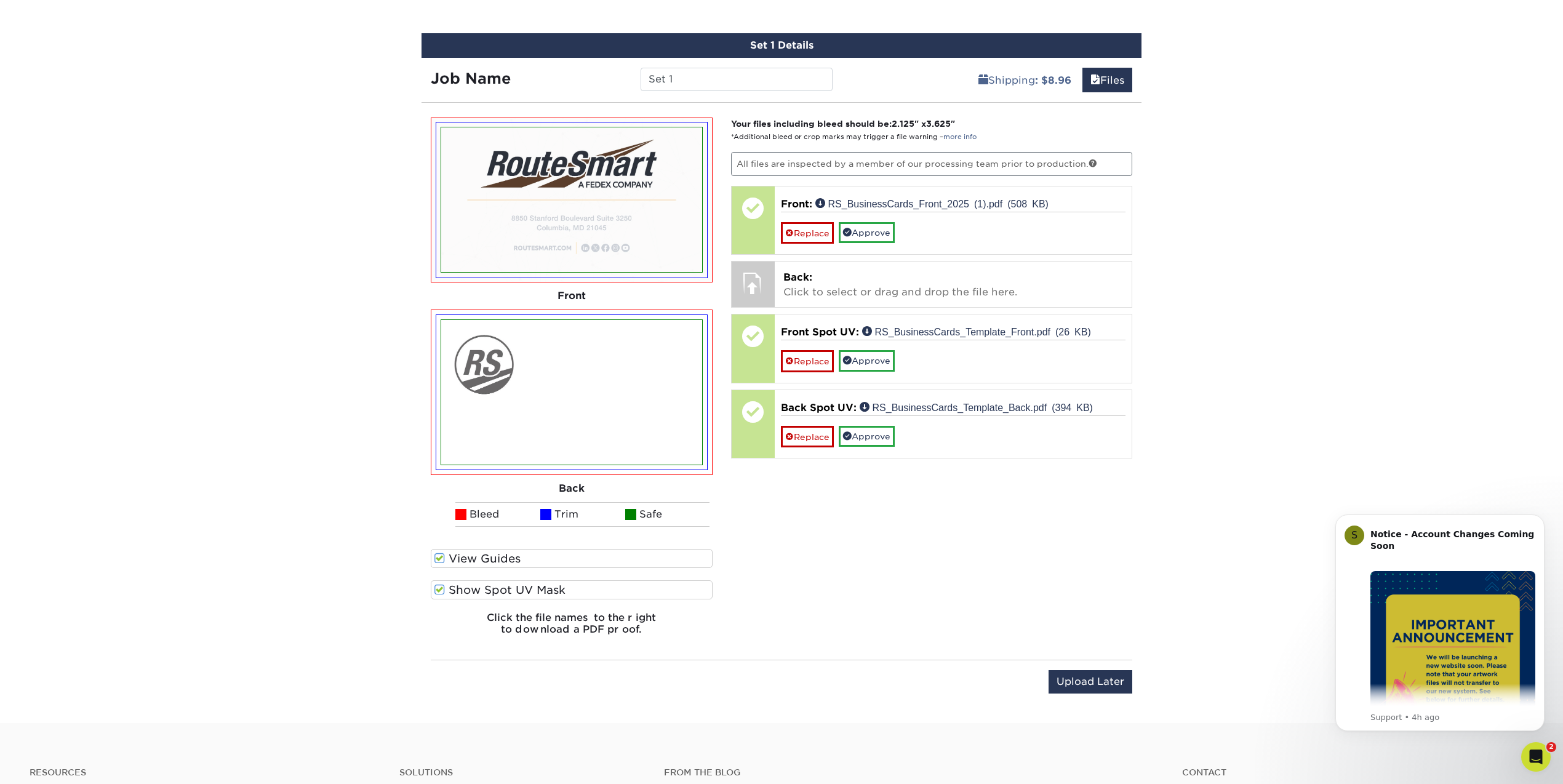
scroll to position [708, 0]
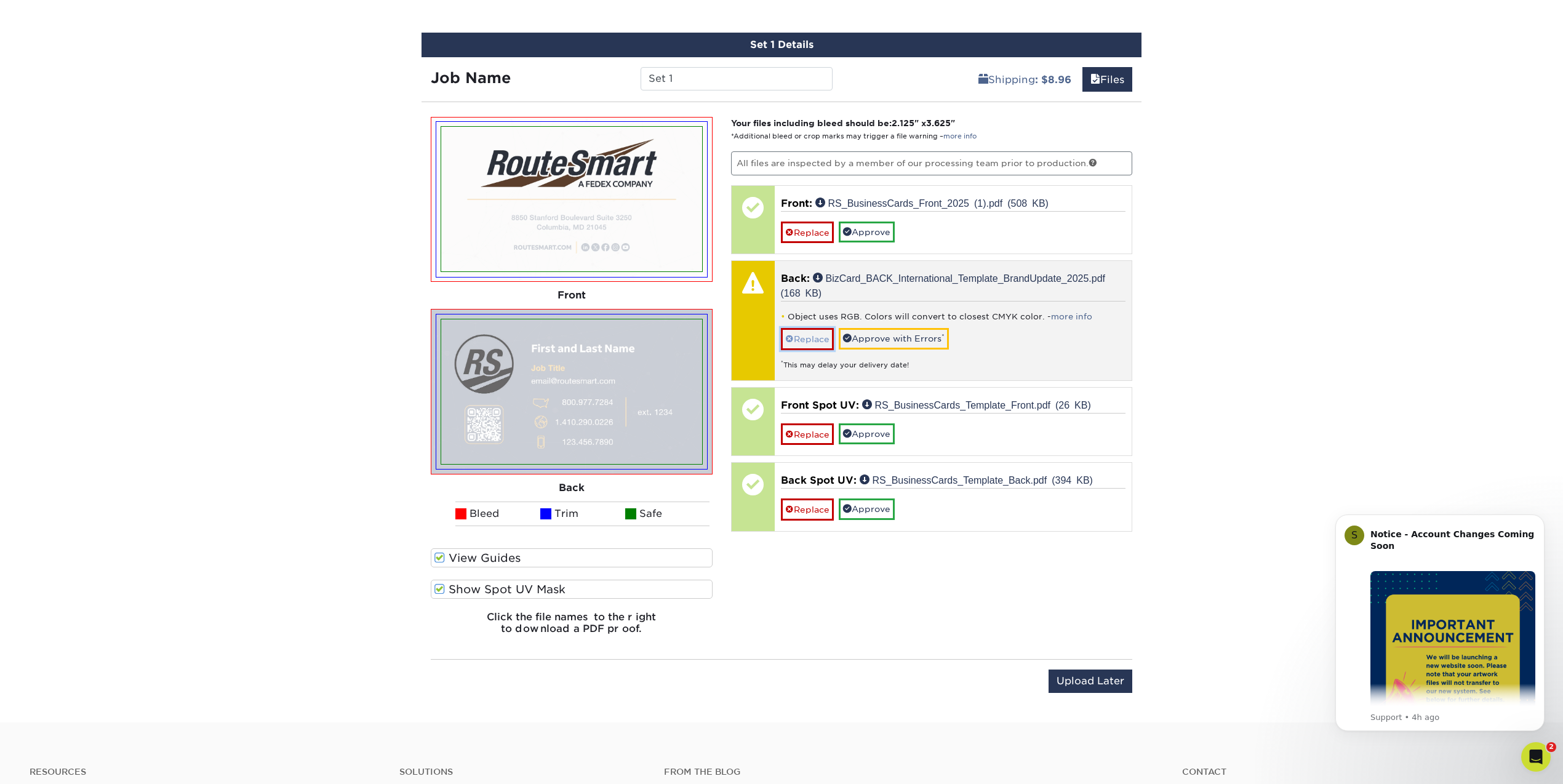
click at [808, 336] on link "Replace" at bounding box center [807, 338] width 53 height 21
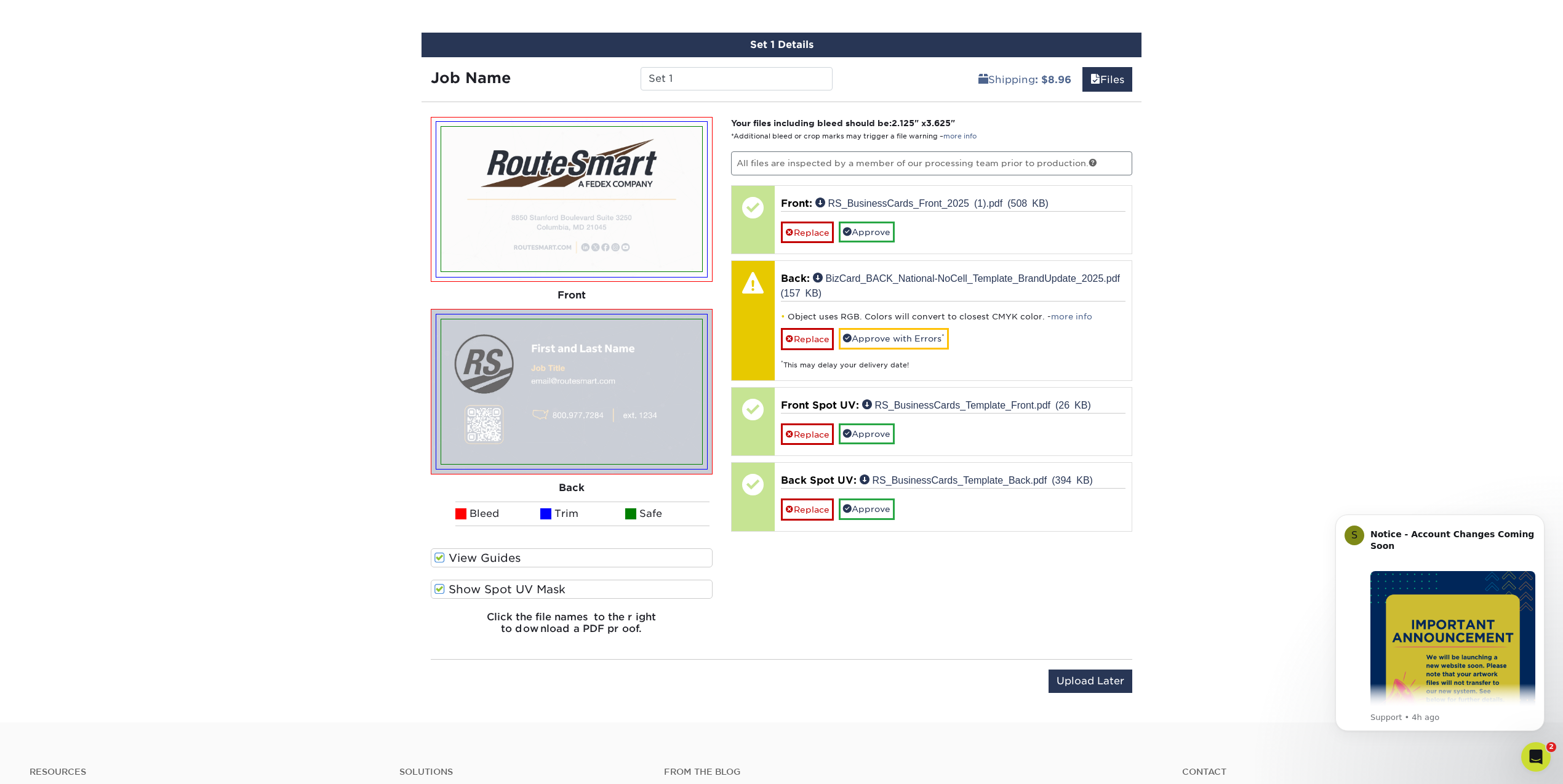
click at [127, 226] on div "Products Business Cards Silk Laminated Business Cards Previous Next" at bounding box center [781, 46] width 1563 height 1352
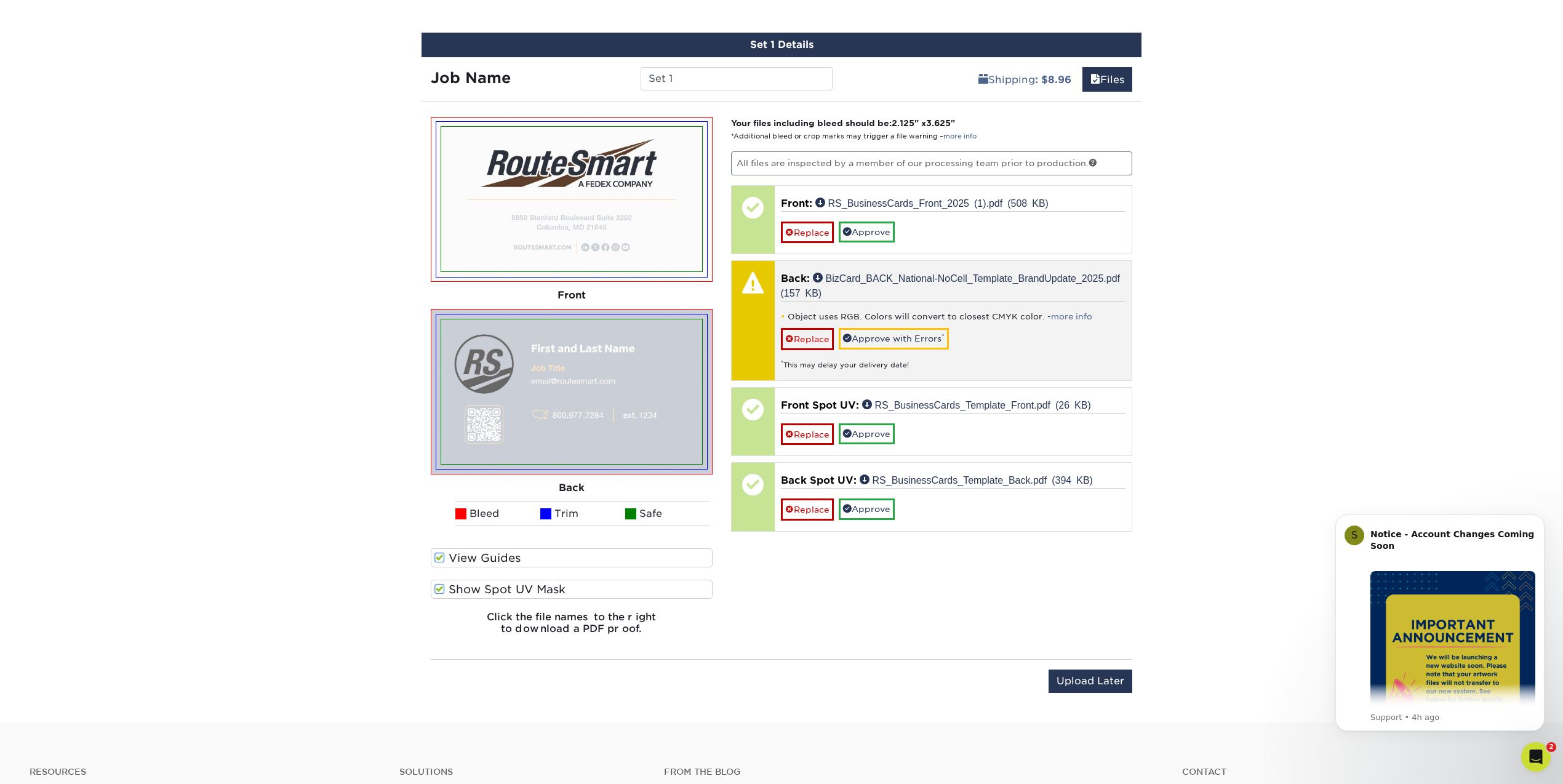
click at [784, 316] on li "Object uses RGB. Colors will convert to closest CMYK color. - more info" at bounding box center [954, 316] width 345 height 11
click at [759, 289] on div at bounding box center [753, 282] width 43 height 43
click at [756, 283] on div at bounding box center [753, 282] width 43 height 43
click at [1074, 316] on link "more info" at bounding box center [1072, 316] width 41 height 9
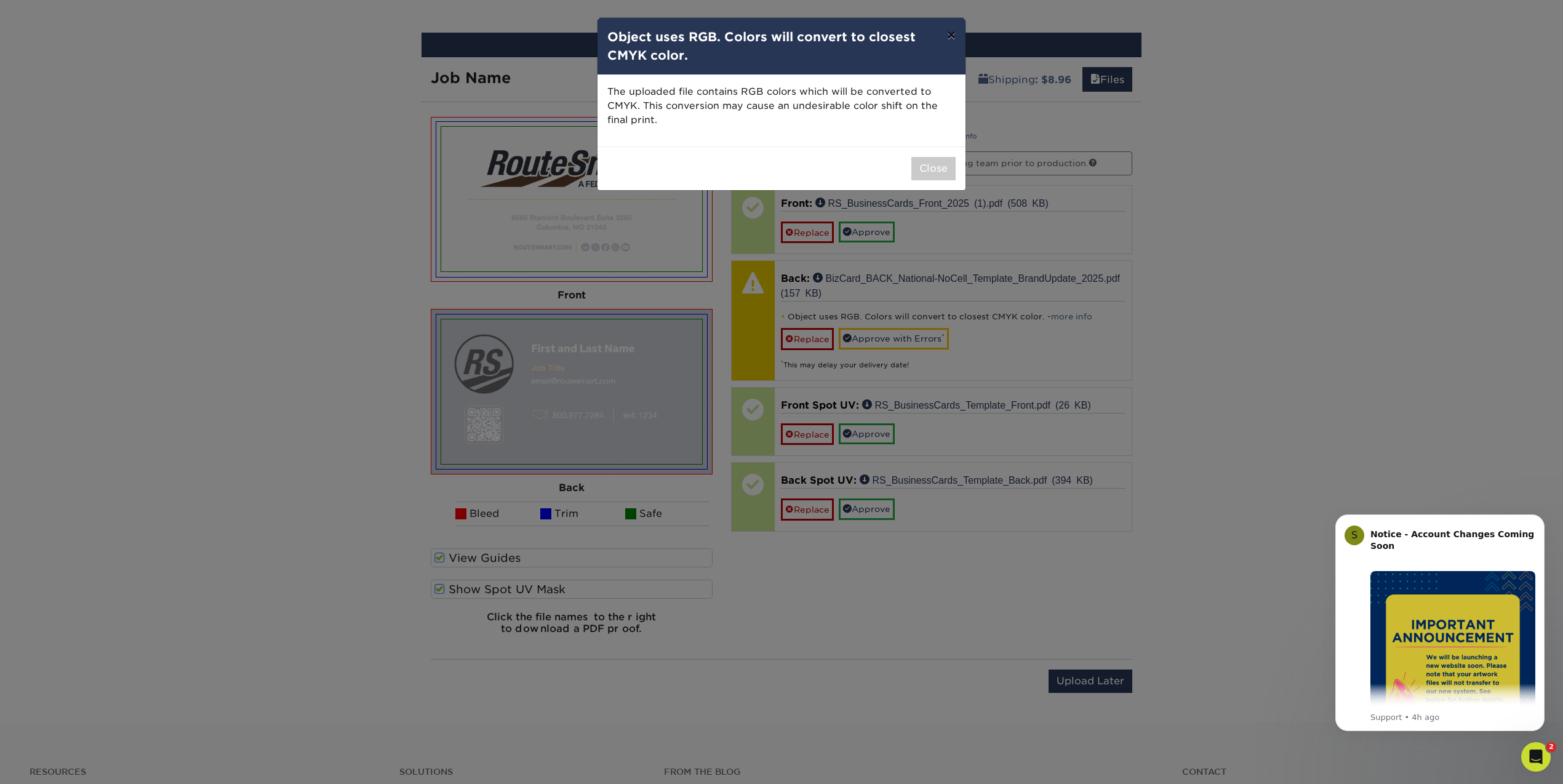
click at [954, 35] on button "×" at bounding box center [951, 35] width 28 height 34
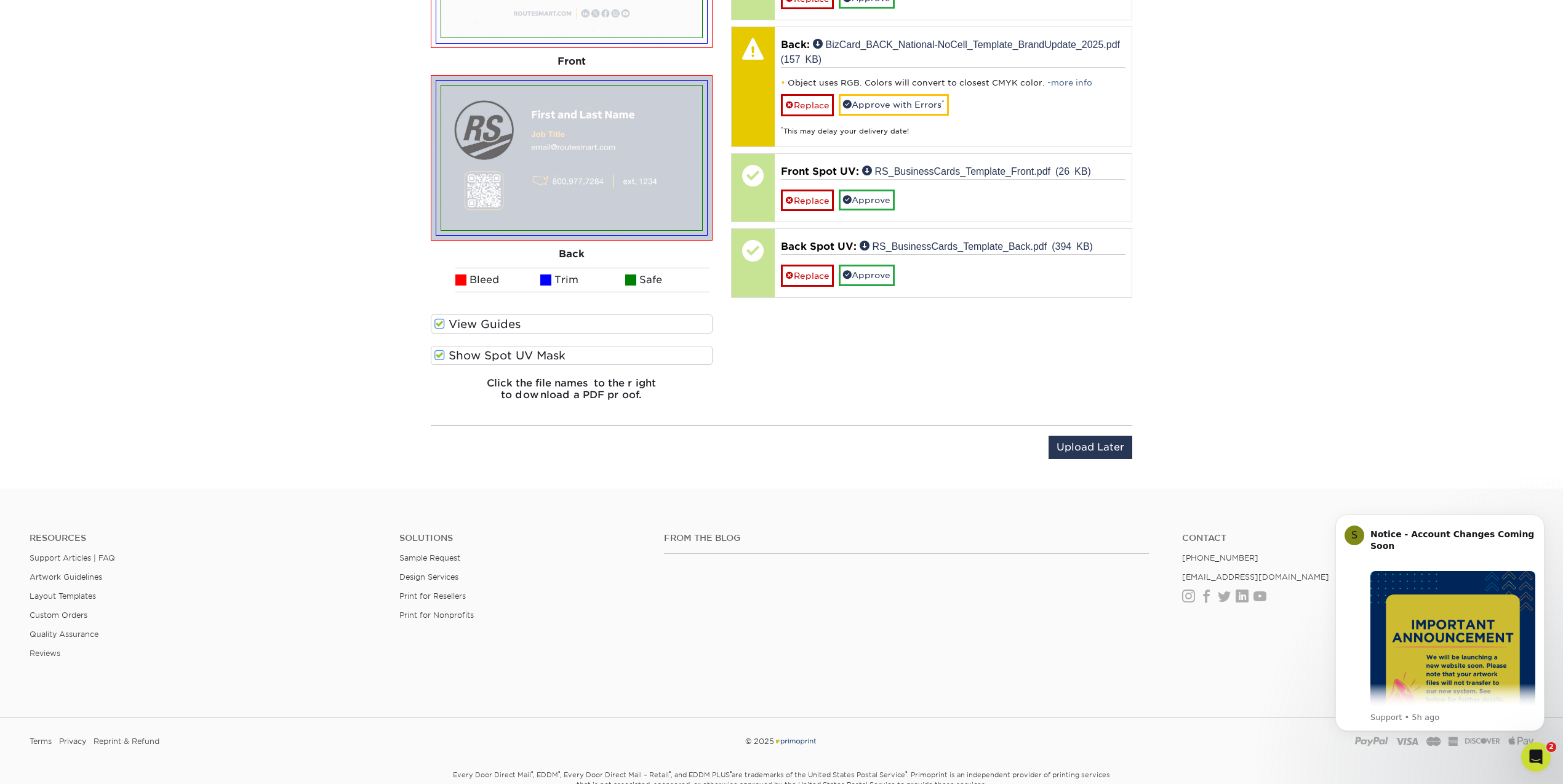
scroll to position [943, 0]
